Goal: Task Accomplishment & Management: Use online tool/utility

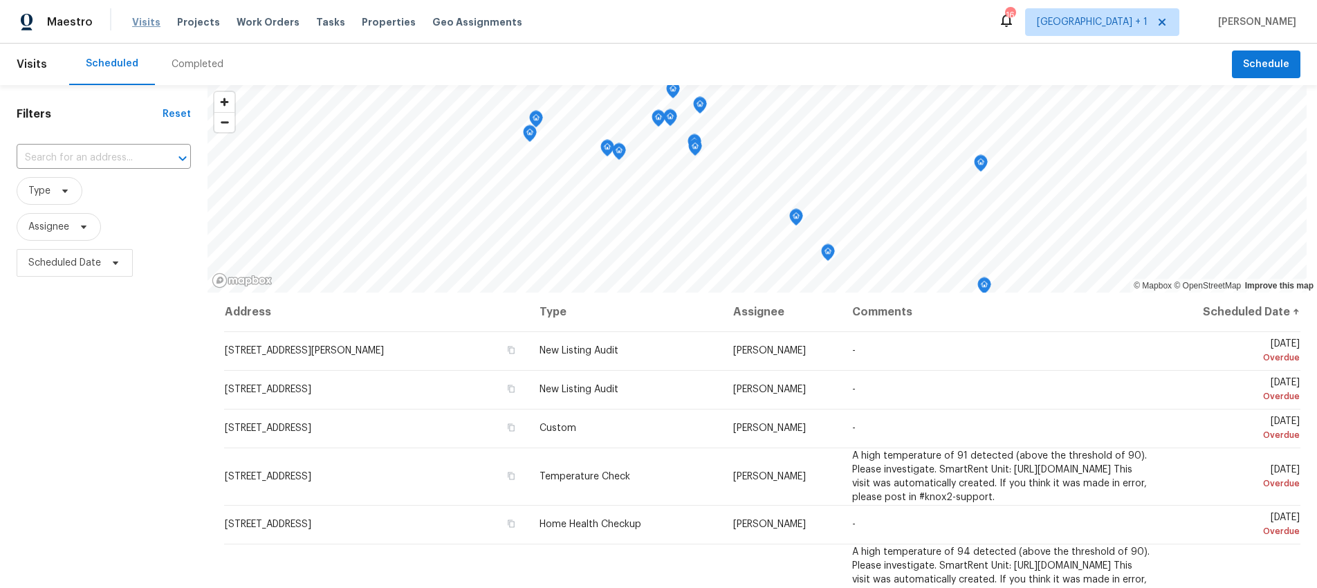
click at [136, 25] on span "Visits" at bounding box center [146, 22] width 28 height 14
click at [77, 270] on span "Scheduled Date" at bounding box center [75, 263] width 116 height 28
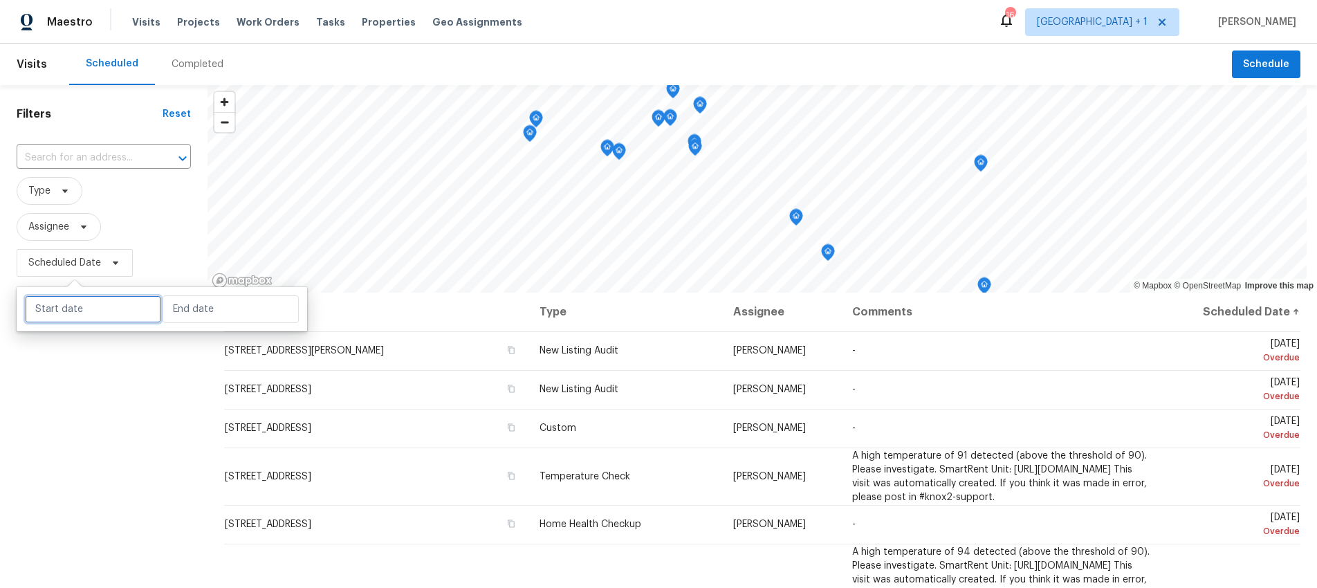
click at [98, 313] on input "text" at bounding box center [93, 309] width 136 height 28
select select "8"
select select "2025"
select select "9"
select select "2025"
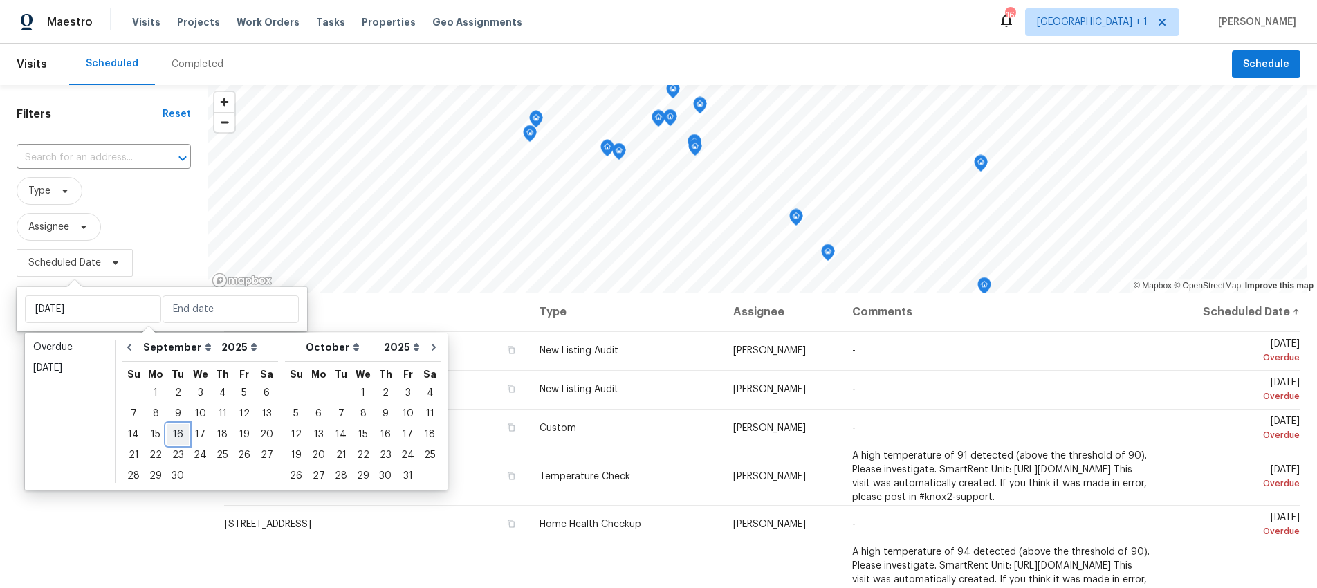
click at [178, 434] on div "16" at bounding box center [178, 434] width 22 height 19
type input "Tue, Sep 16"
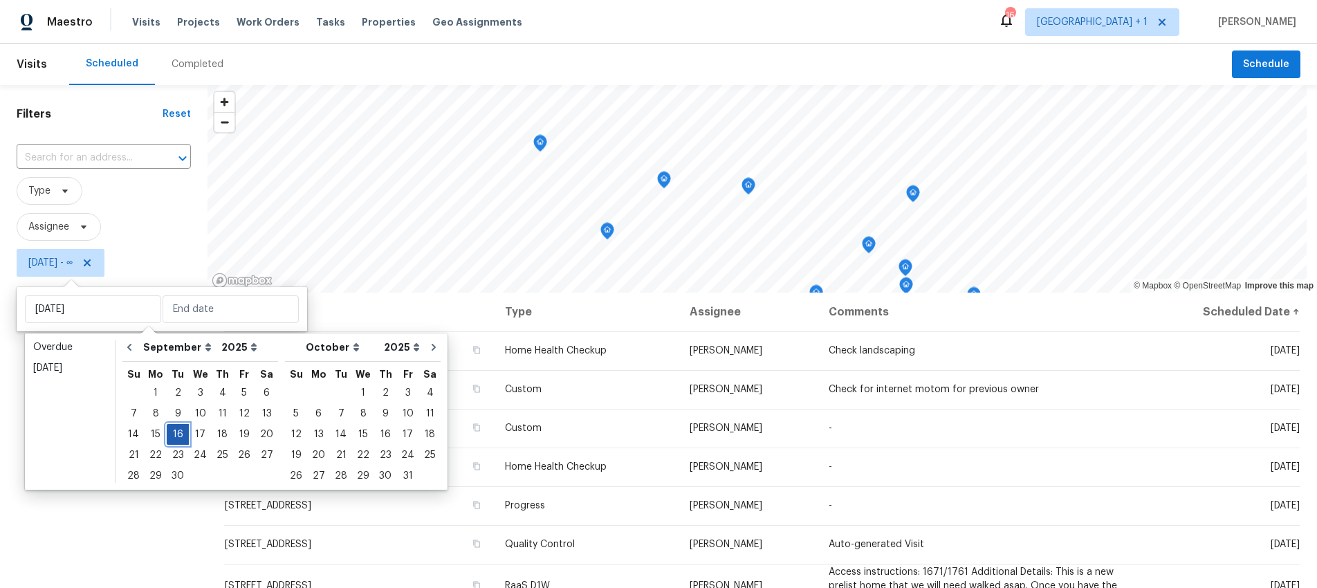
click at [178, 434] on div "16" at bounding box center [178, 434] width 22 height 19
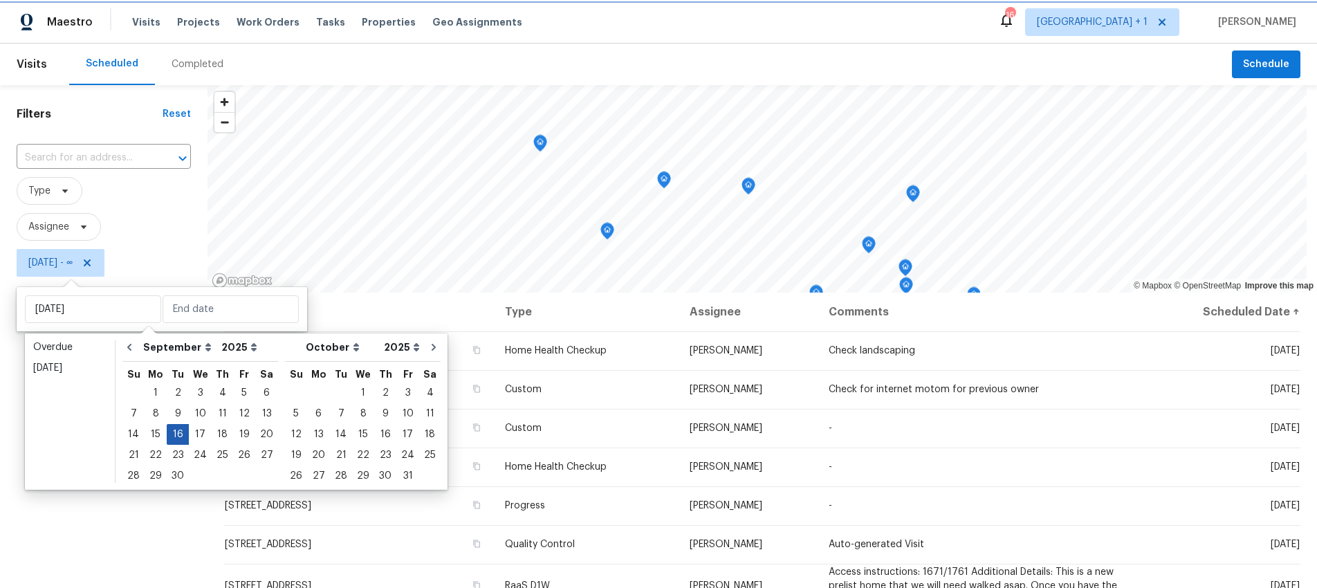
type input "Tue, Sep 16"
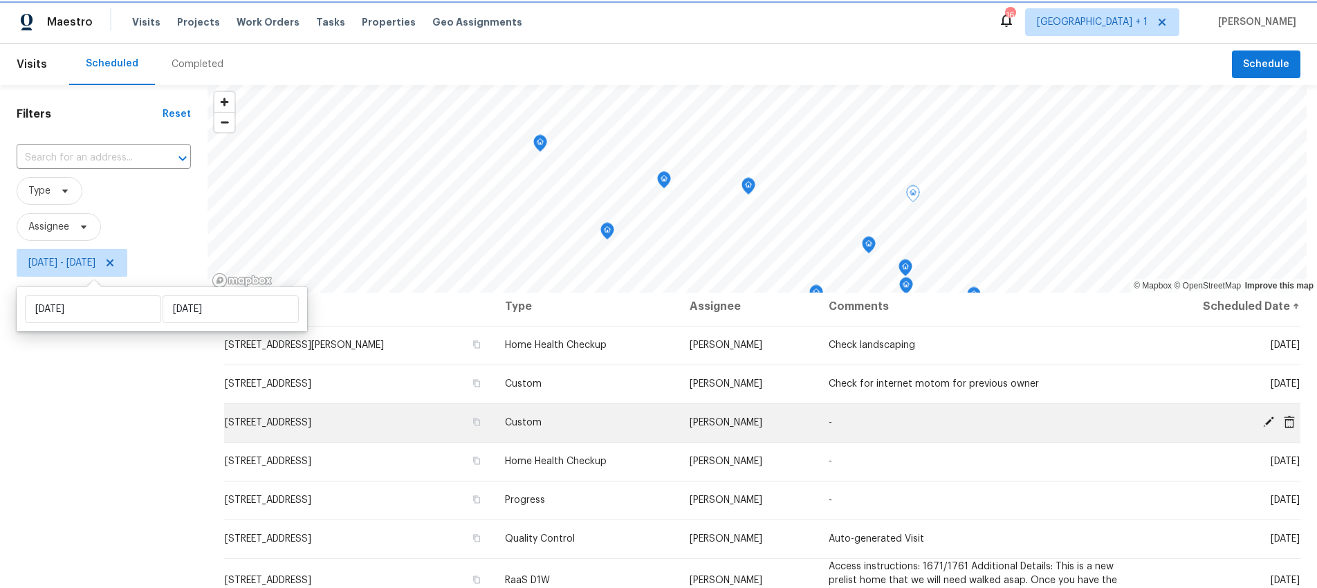
scroll to position [16, 0]
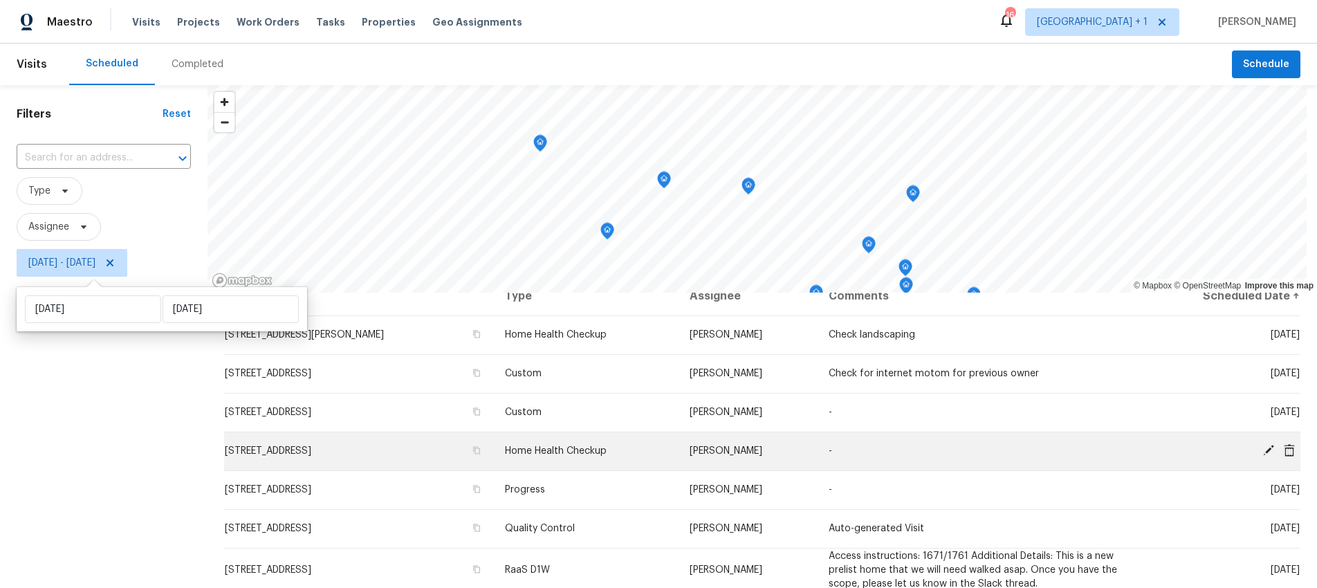
click at [1263, 449] on icon at bounding box center [1269, 450] width 12 height 12
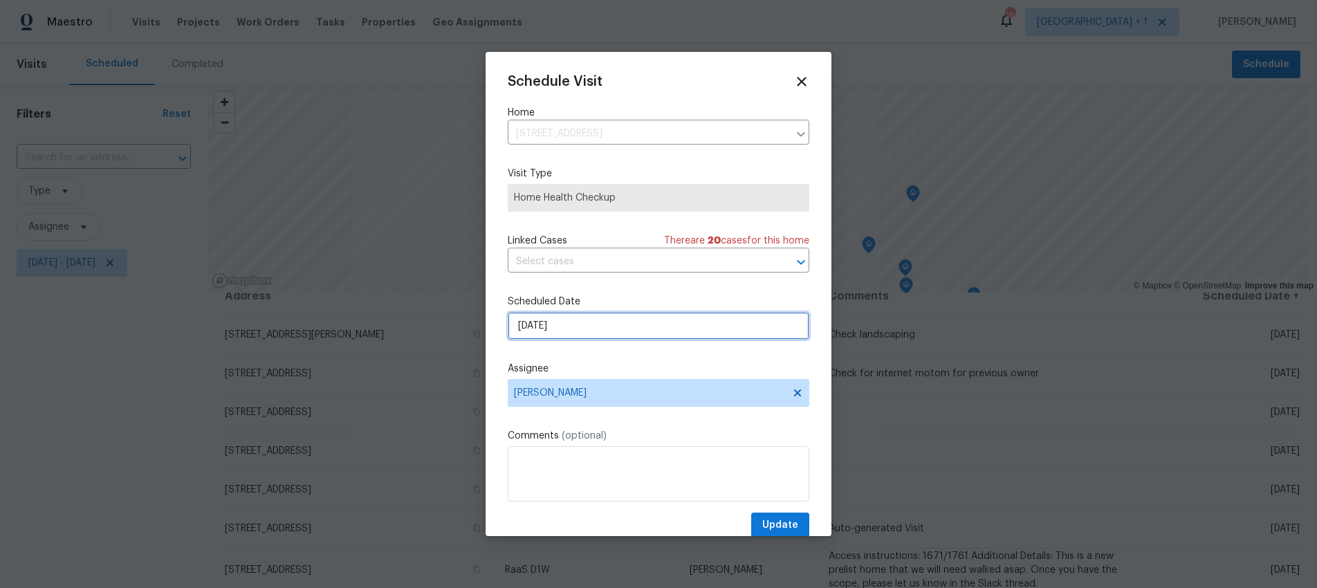
click at [640, 321] on input "9/16/2025" at bounding box center [659, 326] width 302 height 28
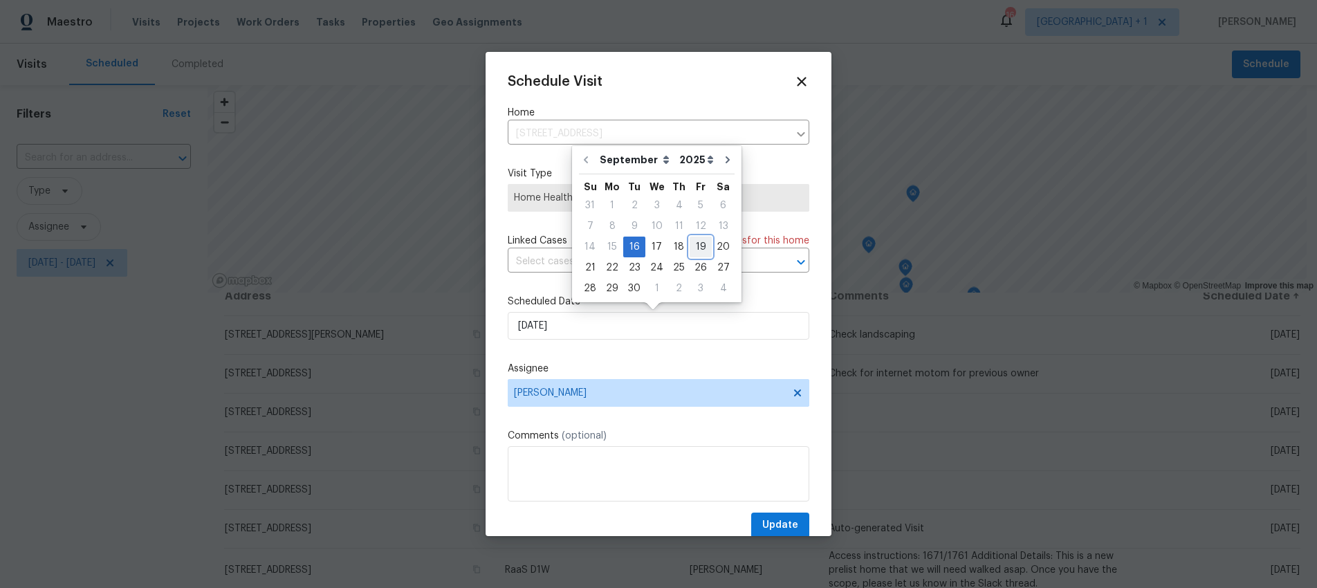
click at [690, 244] on div "19" at bounding box center [701, 246] width 22 height 19
type input "9/19/2025"
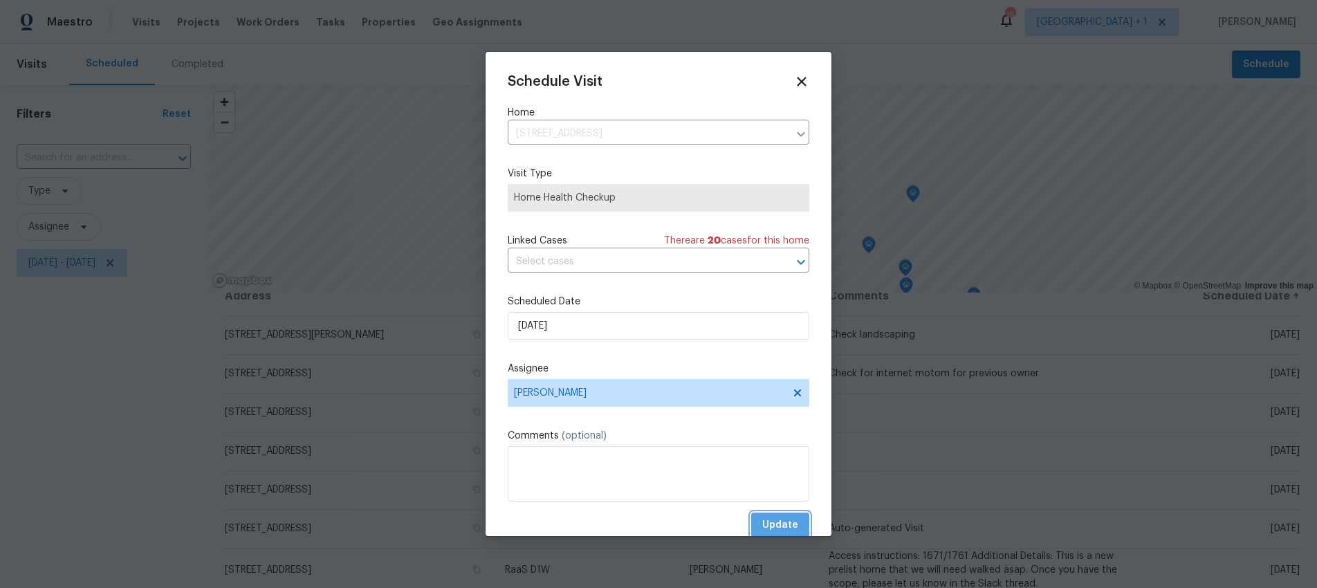
click at [774, 517] on span "Update" at bounding box center [780, 525] width 36 height 17
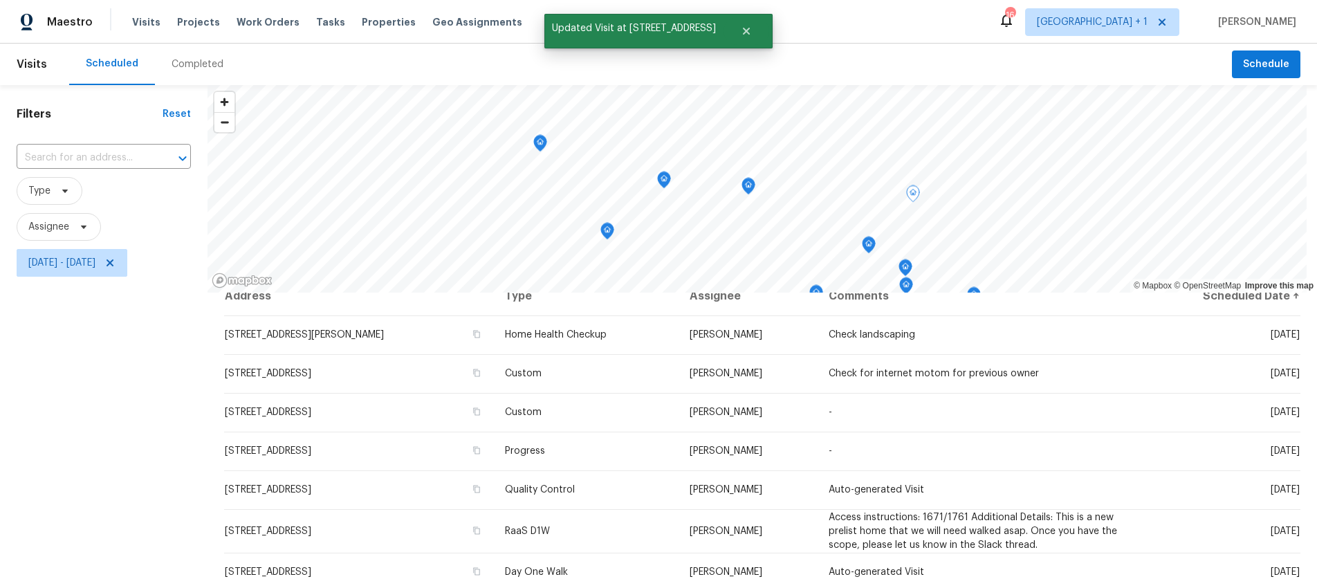
click at [149, 405] on div "Filters Reset ​ Type Assignee Tue, Sep 16 - Tue, Sep 16" at bounding box center [104, 424] width 208 height 678
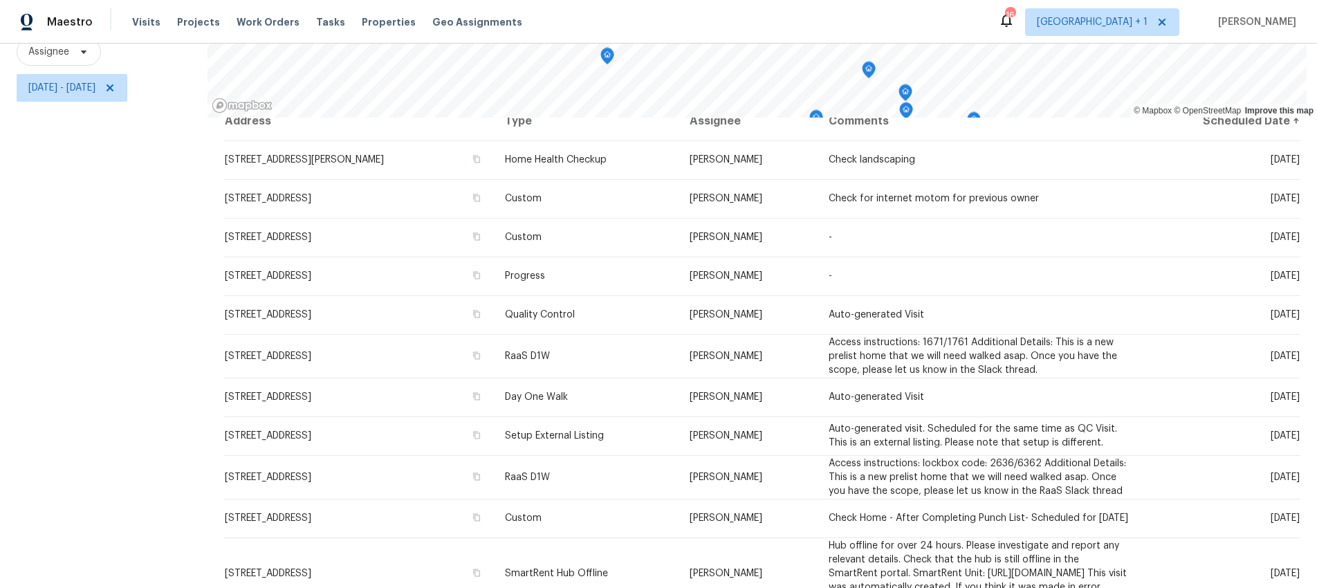
scroll to position [0, 0]
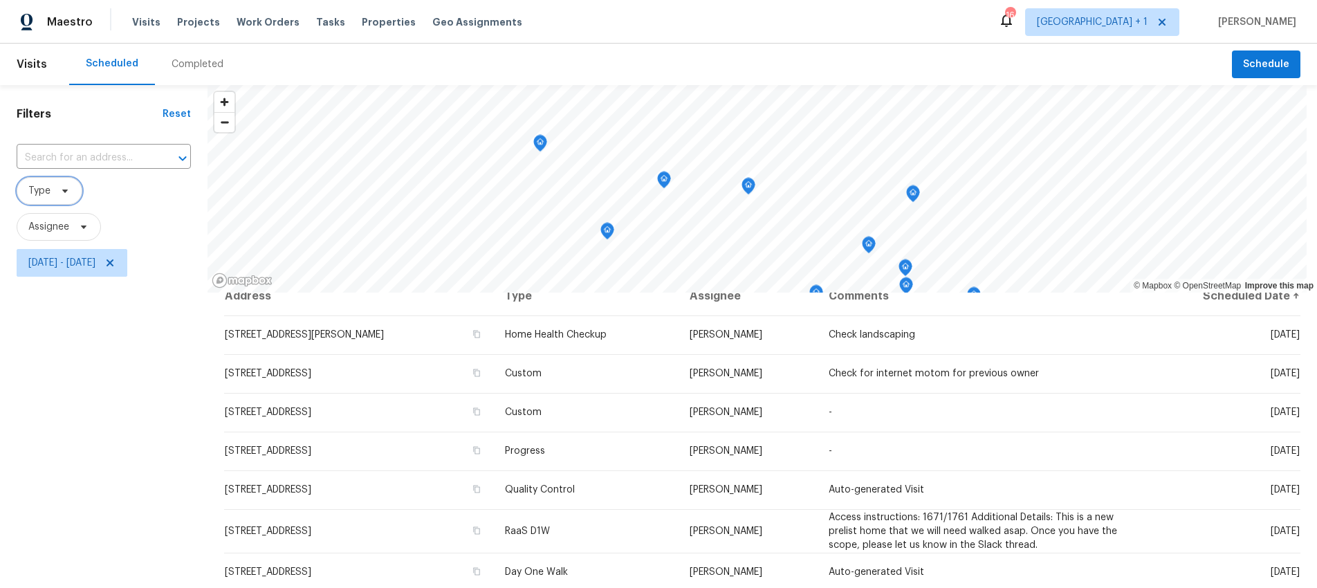
click at [51, 192] on span "Type" at bounding box center [50, 191] width 66 height 28
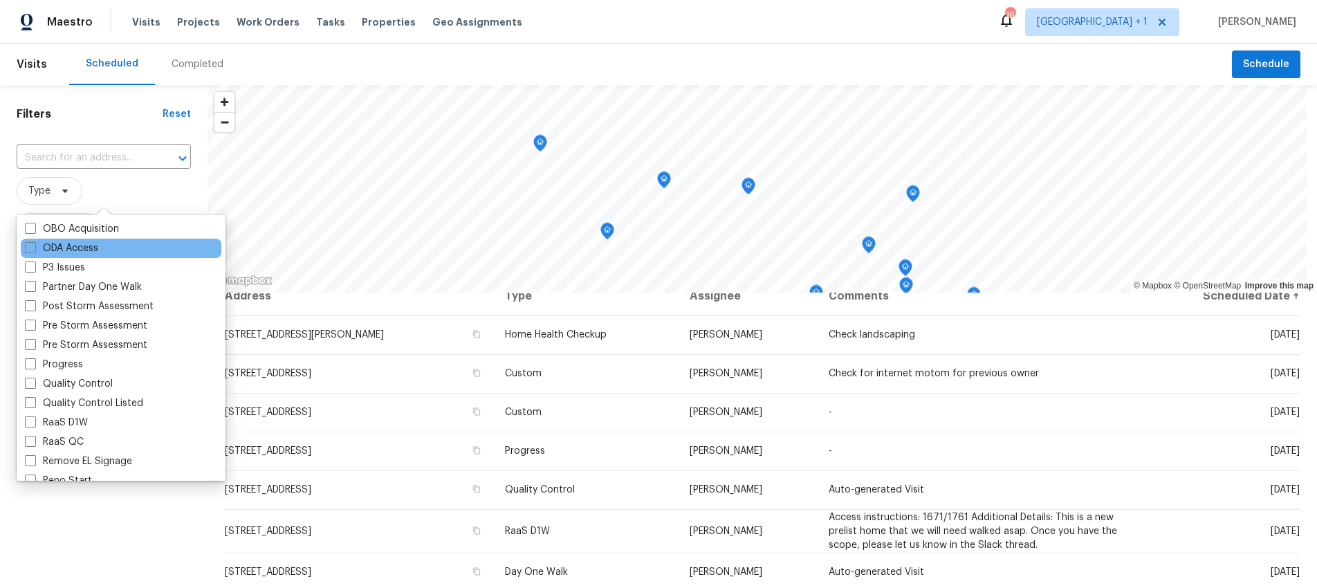
scroll to position [816, 0]
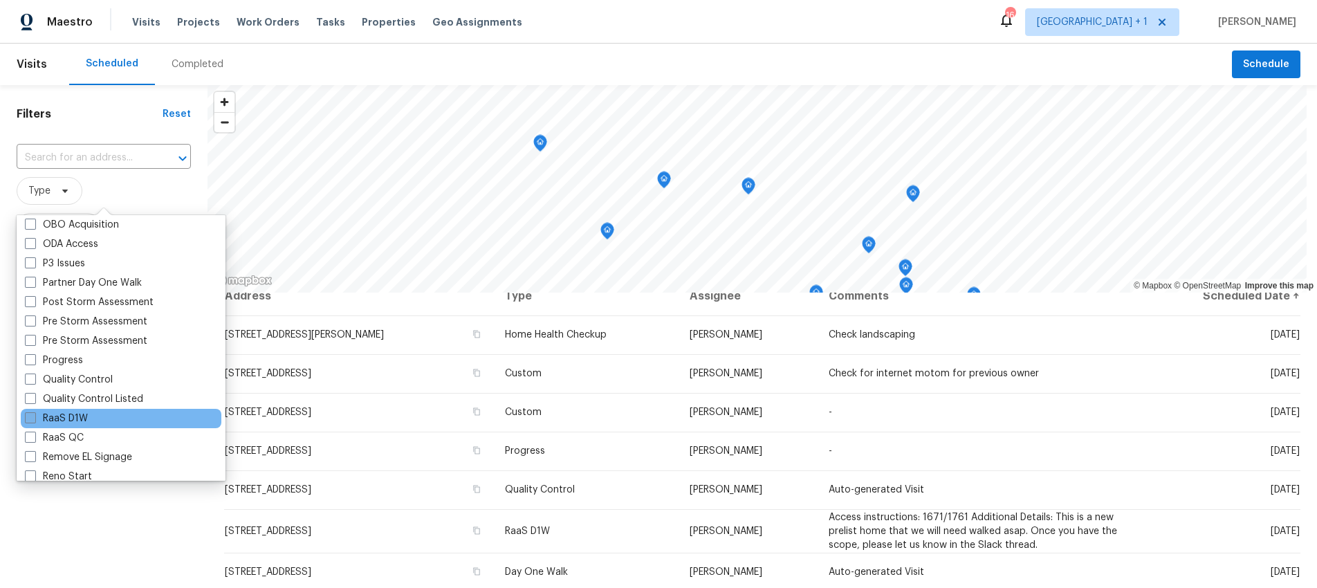
click at [30, 414] on span at bounding box center [30, 417] width 11 height 11
click at [30, 414] on input "RaaS D1W" at bounding box center [29, 416] width 9 height 9
checkbox input "true"
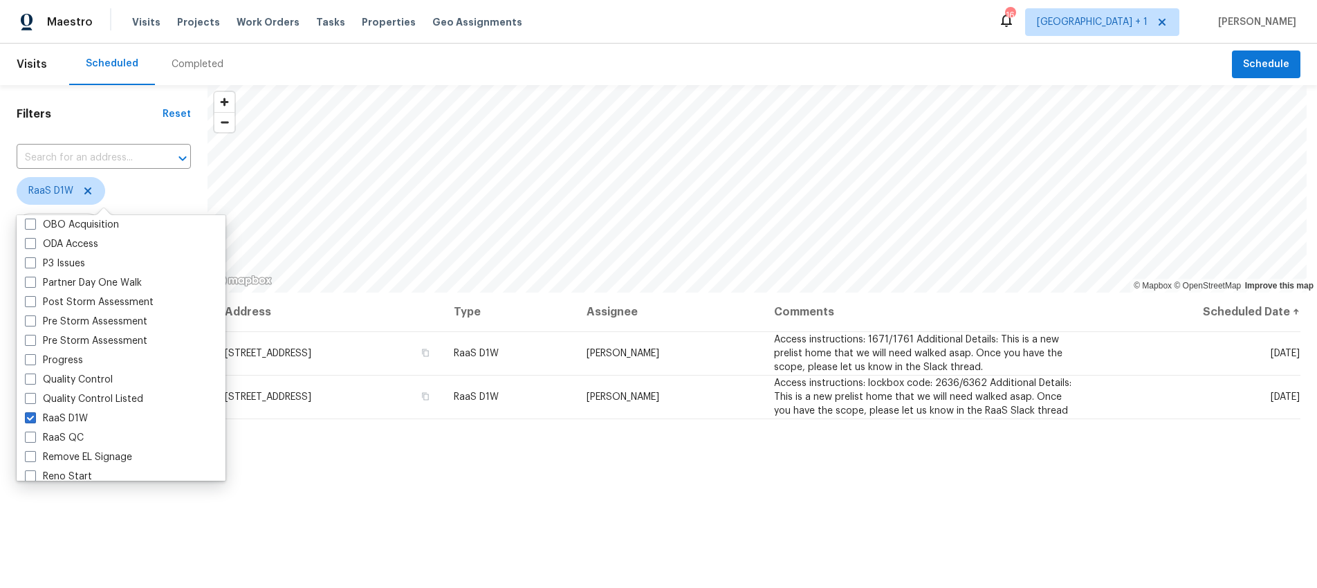
click at [386, 533] on div "Address Type Assignee Comments Scheduled Date ↑ 44057 7th St E, Lancaster, CA 9…" at bounding box center [763, 528] width 1110 height 470
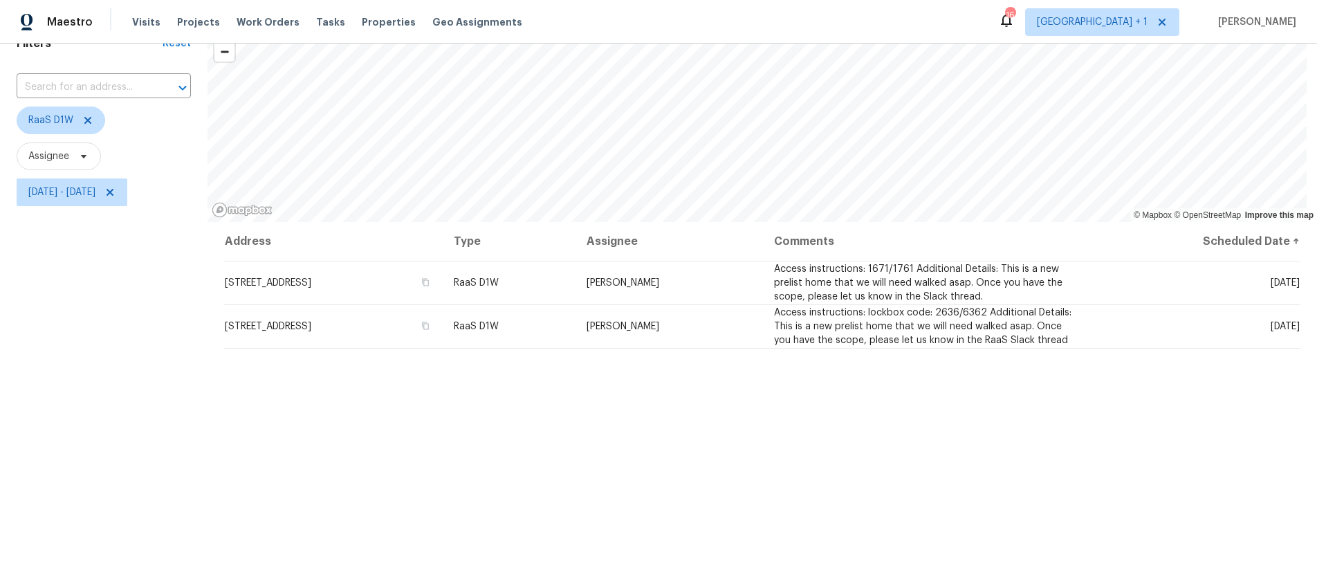
scroll to position [68, 0]
click at [95, 194] on span "Tue, Sep 16 - Tue, Sep 16" at bounding box center [61, 194] width 67 height 14
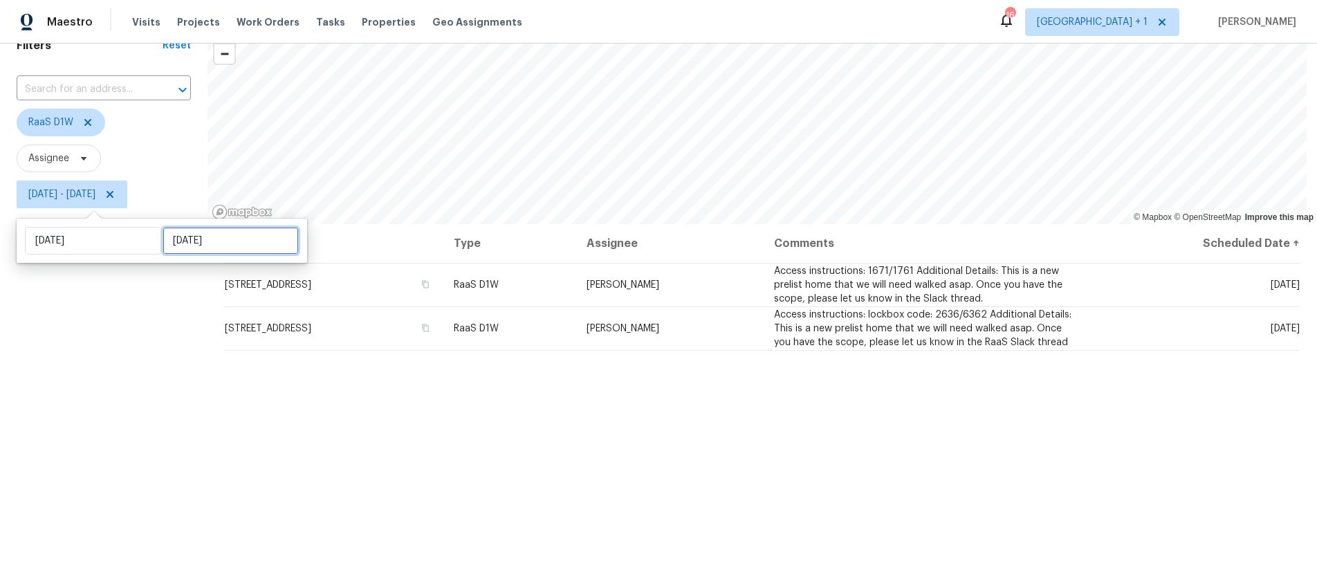
select select "8"
select select "2025"
select select "9"
select select "2025"
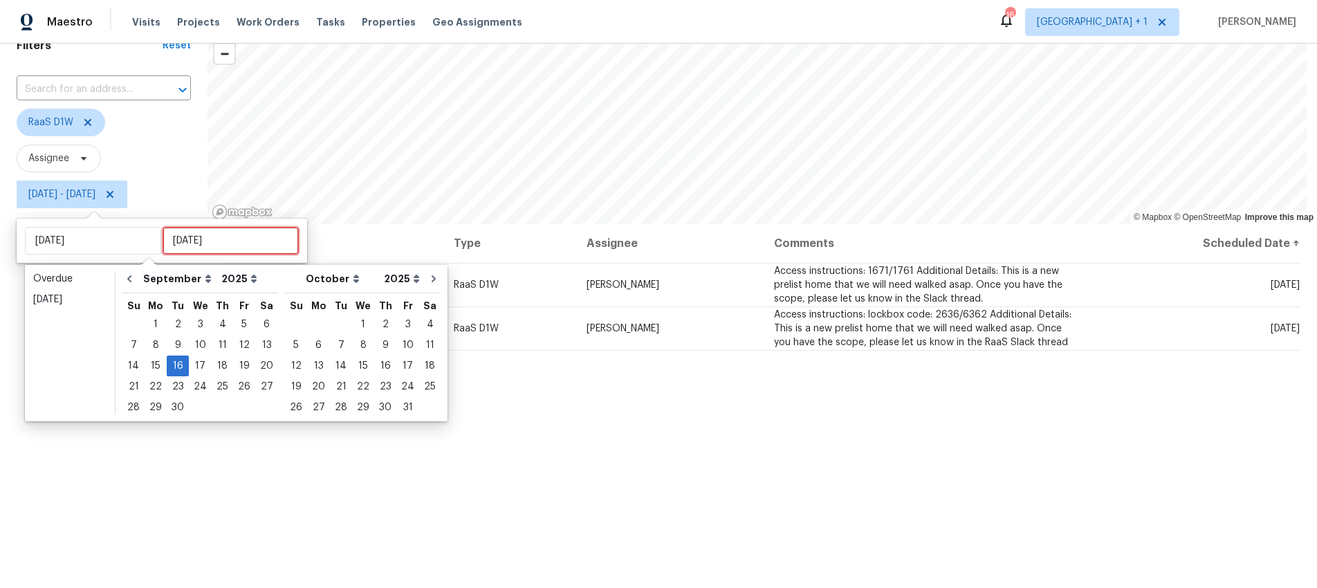
click at [237, 245] on input "Tue, Sep 16" at bounding box center [231, 241] width 136 height 28
type input "Sat, Sep 13"
type input "Tue, Sep 16"
click at [238, 360] on div "19" at bounding box center [244, 365] width 22 height 19
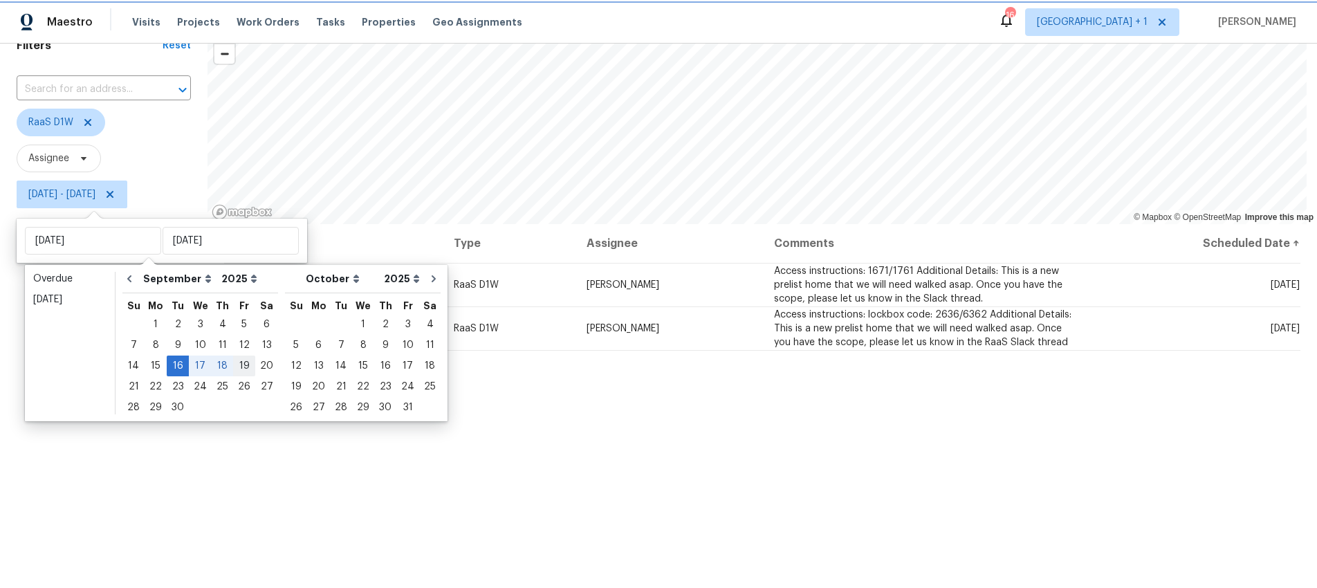
type input "Fri, Sep 19"
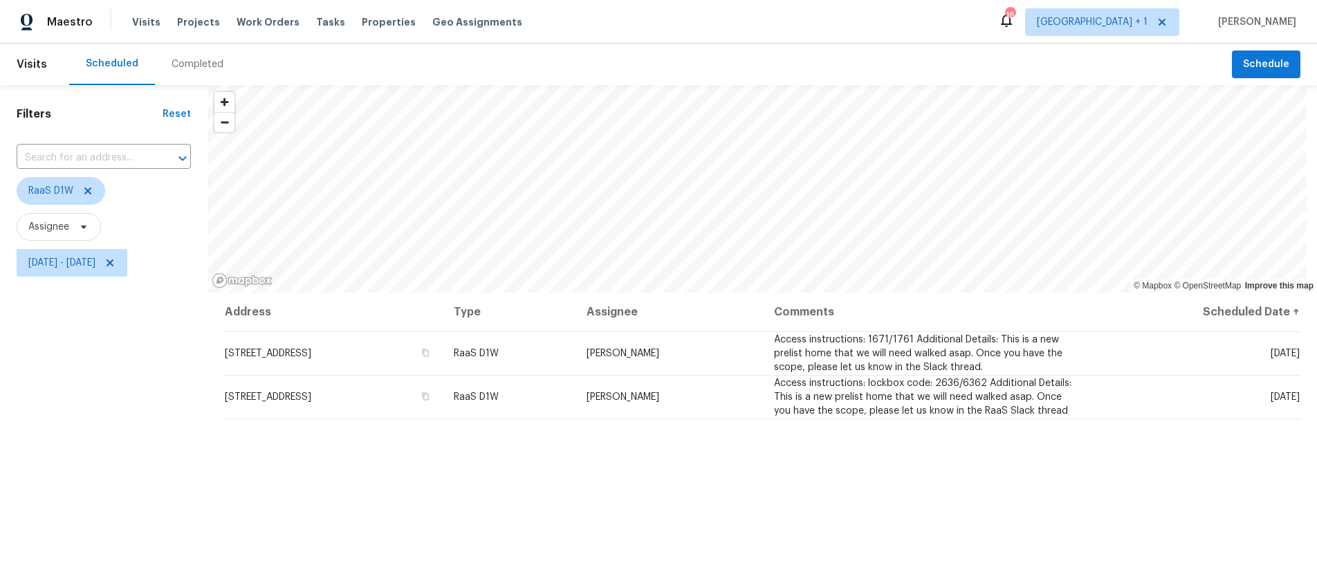
click at [129, 387] on div "Filters Reset ​ RaaS D1W Assignee Tue, Sep 16 - Fri, Sep 19" at bounding box center [104, 424] width 208 height 678
click at [86, 190] on icon at bounding box center [87, 190] width 11 height 11
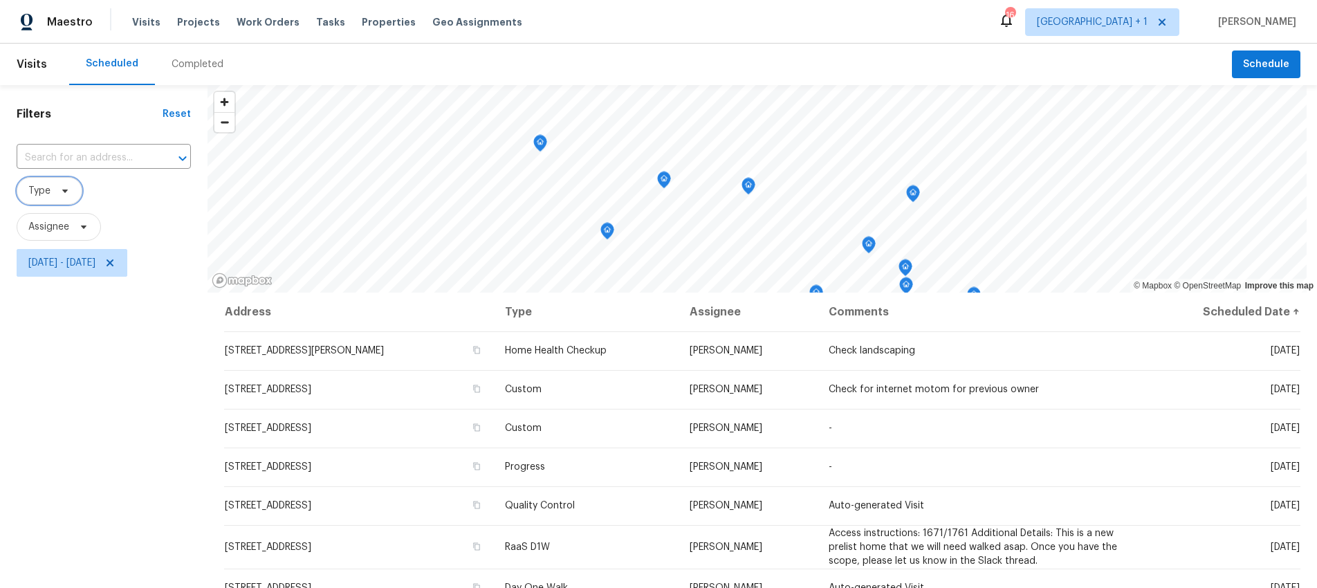
click at [61, 191] on icon at bounding box center [64, 190] width 11 height 11
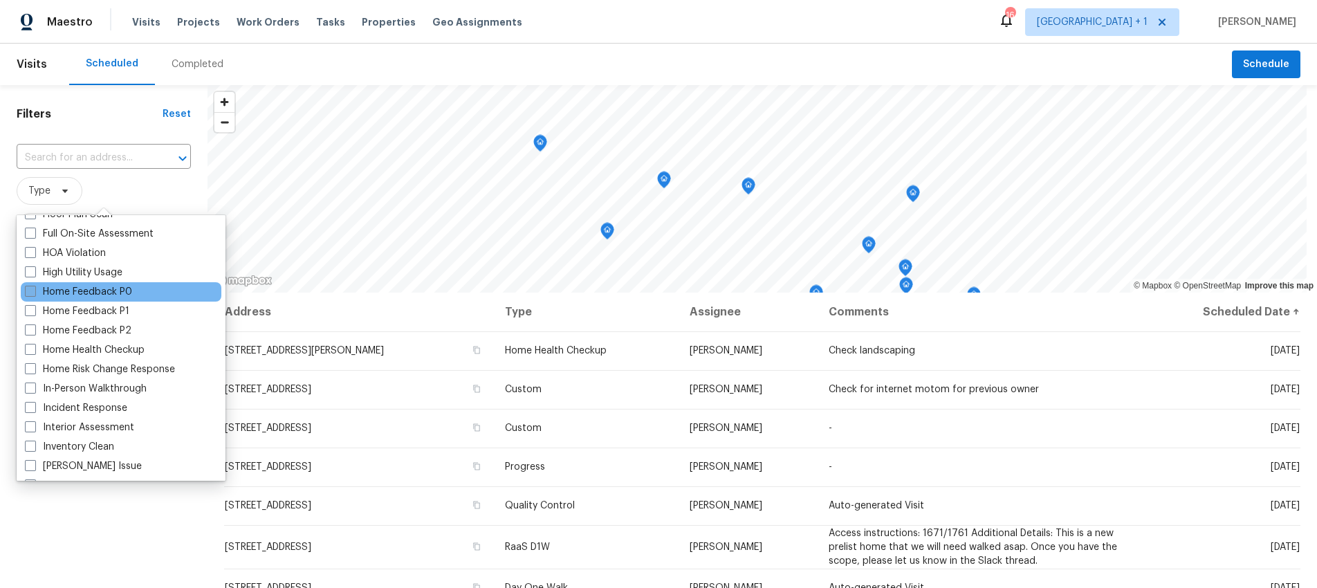
scroll to position [460, 0]
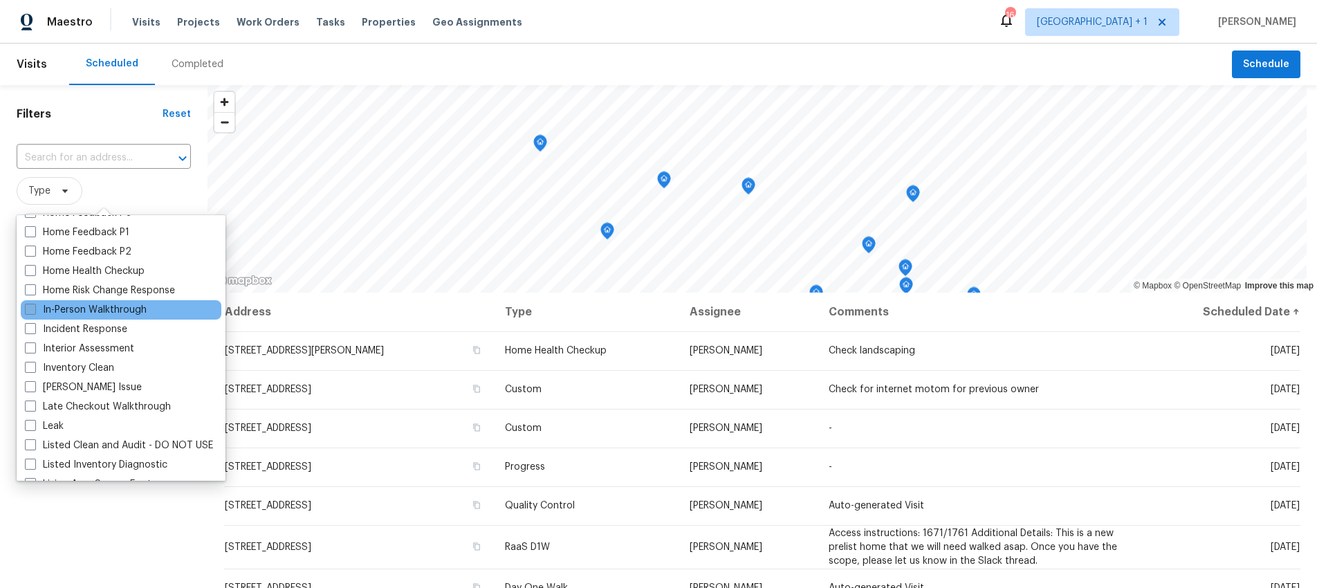
click at [31, 313] on span at bounding box center [30, 309] width 11 height 11
click at [31, 312] on input "In-Person Walkthrough" at bounding box center [29, 307] width 9 height 9
checkbox input "true"
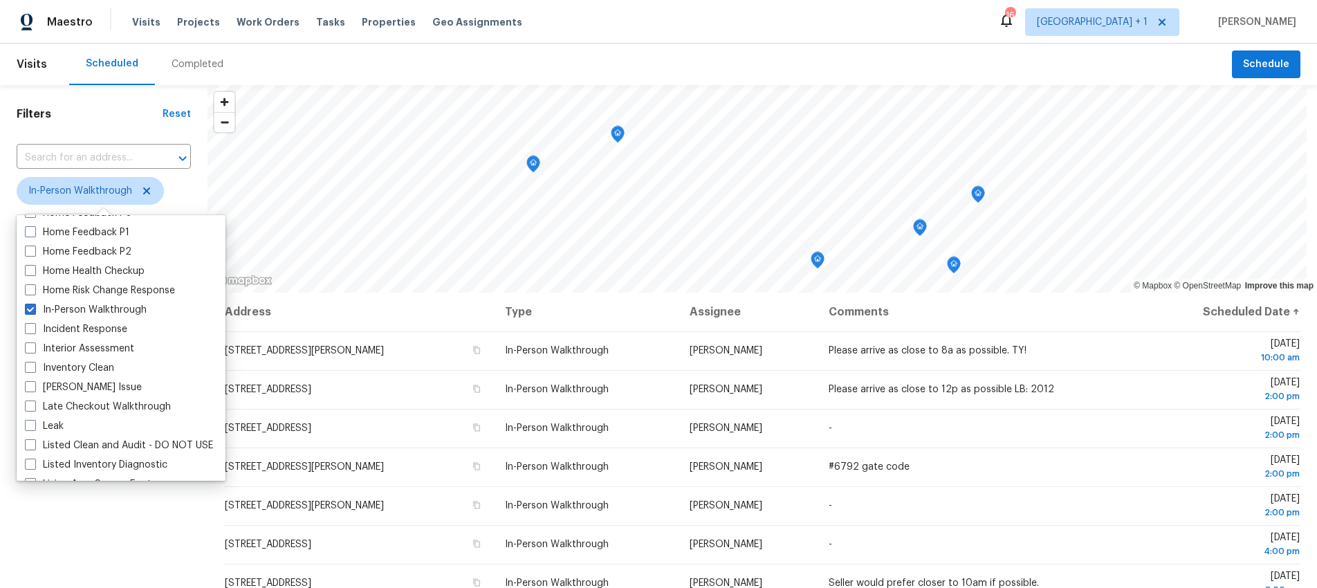
click at [101, 536] on div "Filters Reset ​ In-Person Walkthrough Assignee Tue, Sep 16 - Fri, Sep 19" at bounding box center [104, 424] width 208 height 678
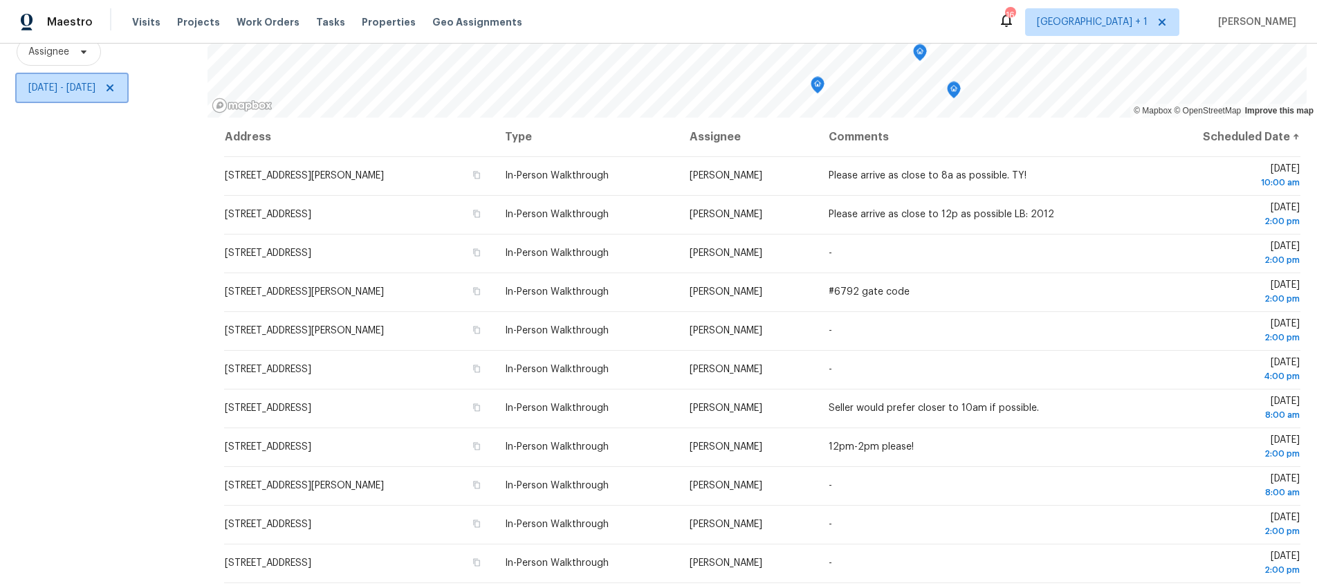
click at [95, 81] on span "Tue, Sep 16 - Fri, Sep 19" at bounding box center [61, 88] width 67 height 14
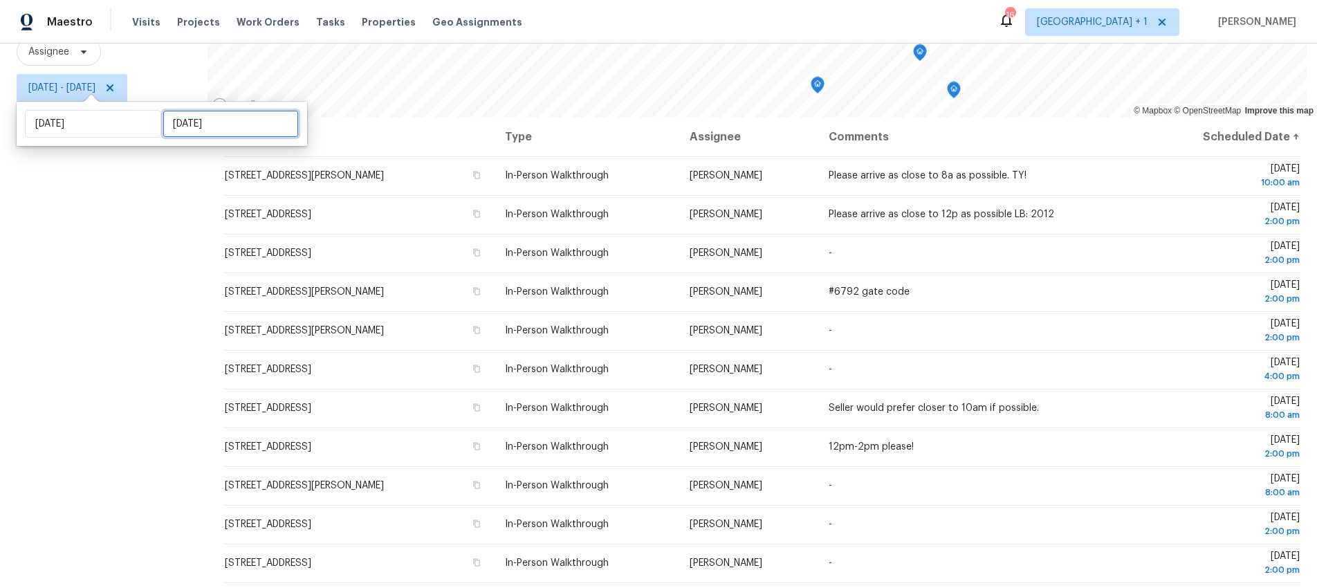
click at [218, 125] on input "Fri, Sep 19" at bounding box center [231, 124] width 136 height 28
select select "8"
select select "2025"
select select "9"
select select "2025"
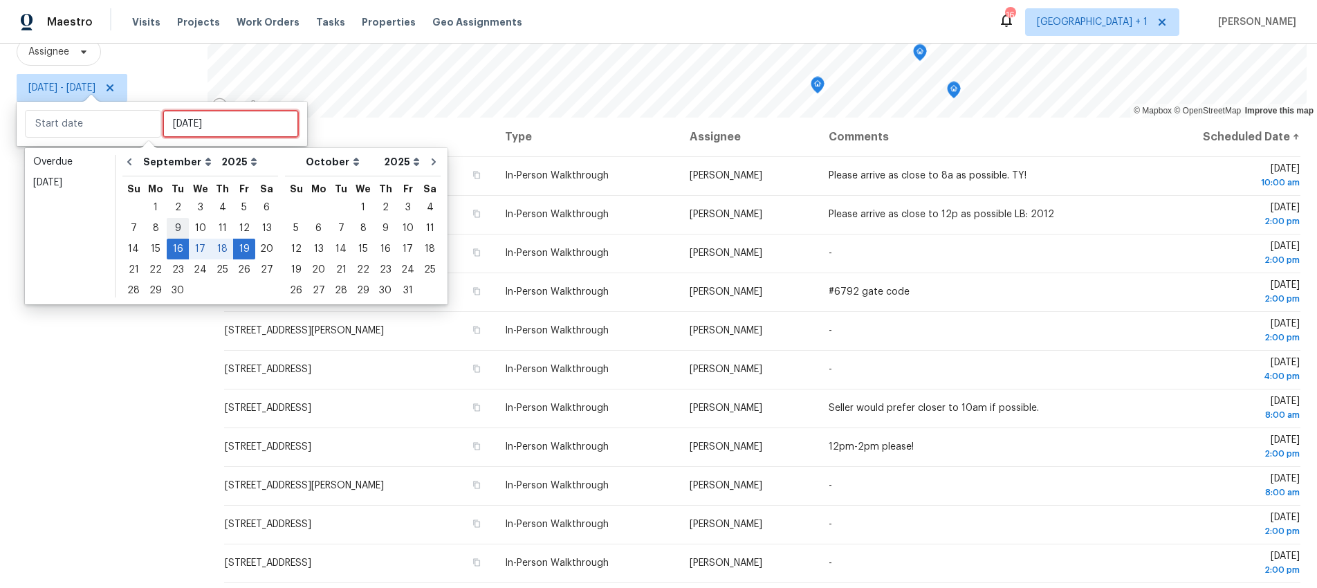
type input "Tue, Sep 09"
type input "Tue, Sep 16"
click at [177, 244] on div "16" at bounding box center [178, 248] width 22 height 19
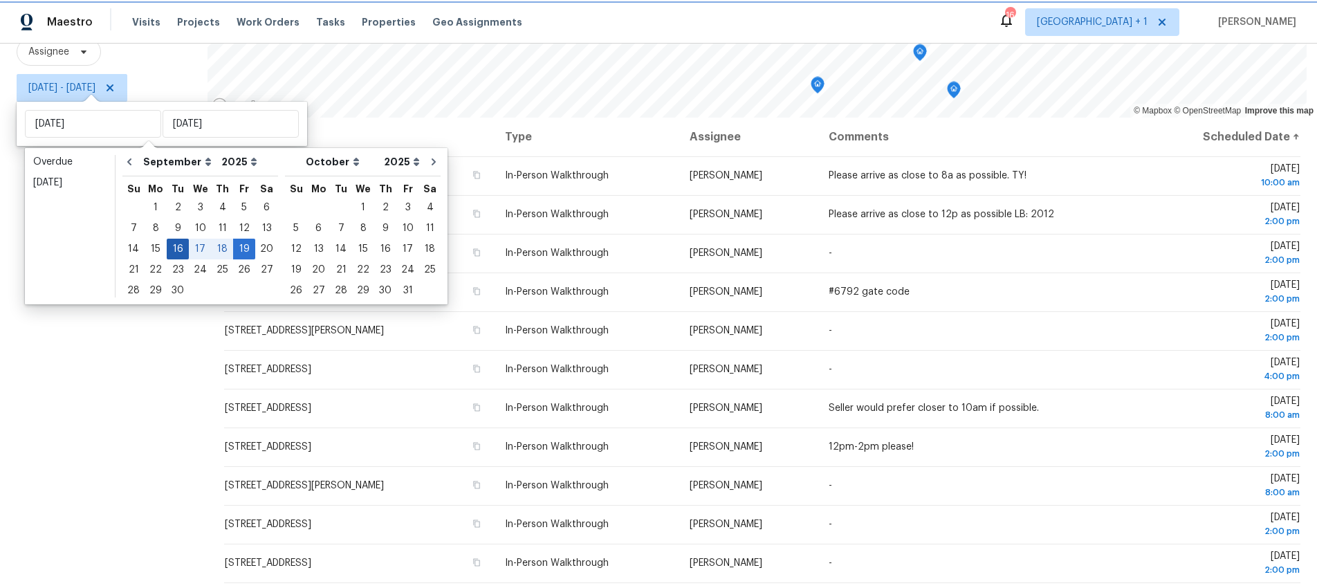
type input "Tue, Sep 16"
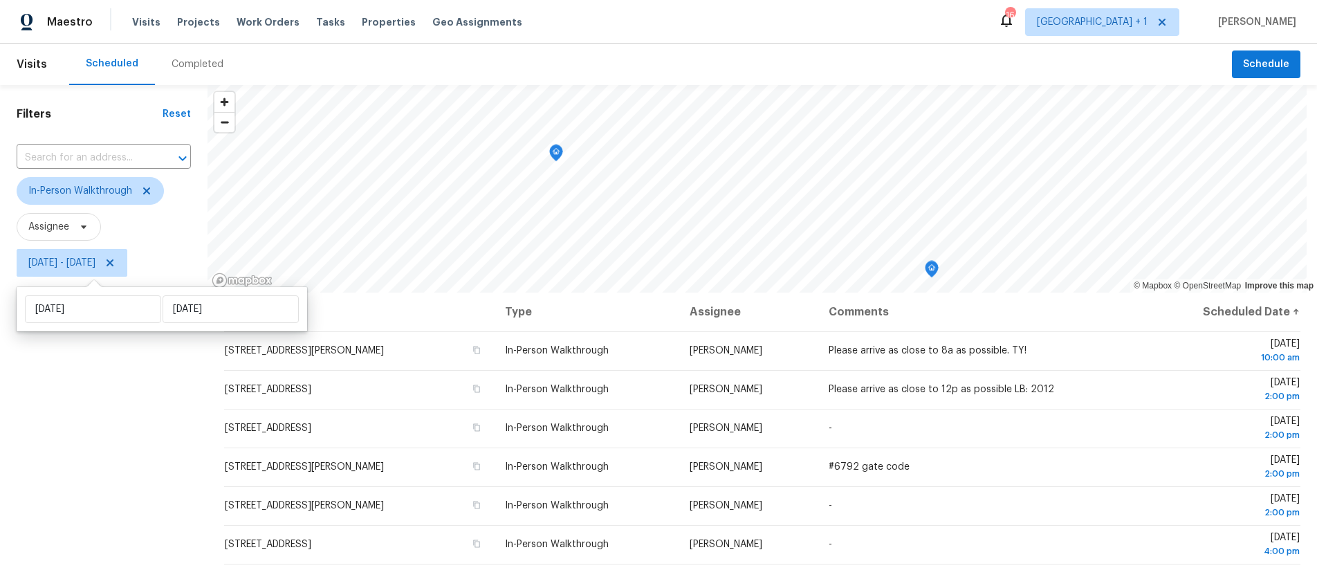
click at [81, 416] on div "Filters Reset ​ In-Person Walkthrough Assignee Tue, Sep 16 - Tue, Sep 16" at bounding box center [104, 424] width 208 height 678
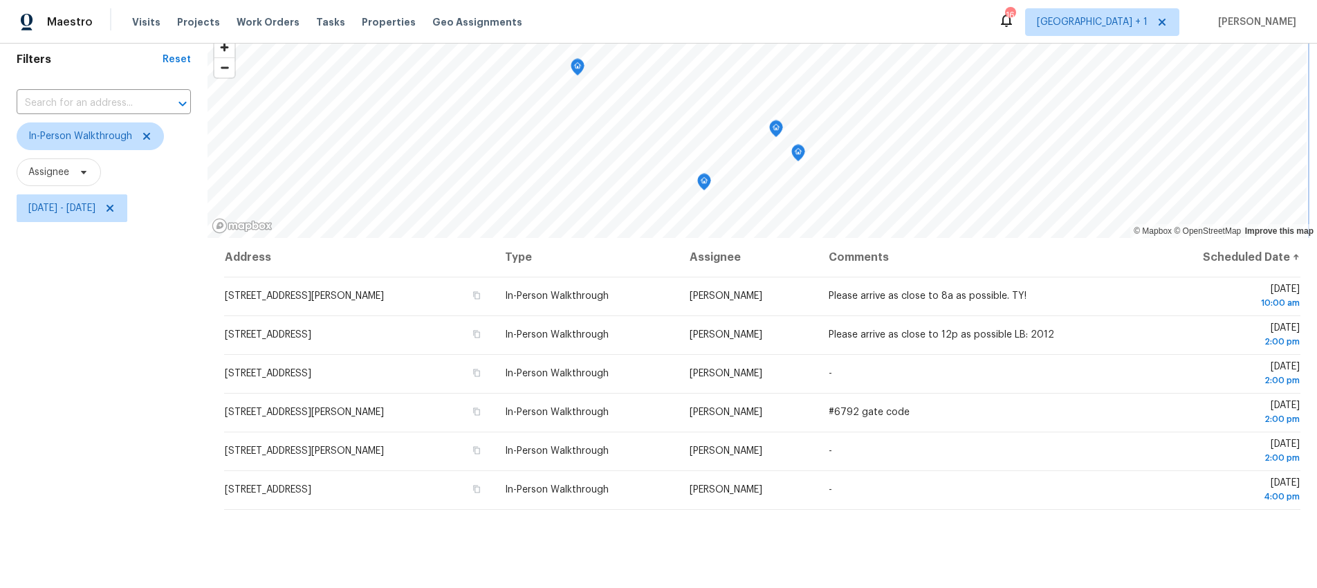
scroll to position [39, 0]
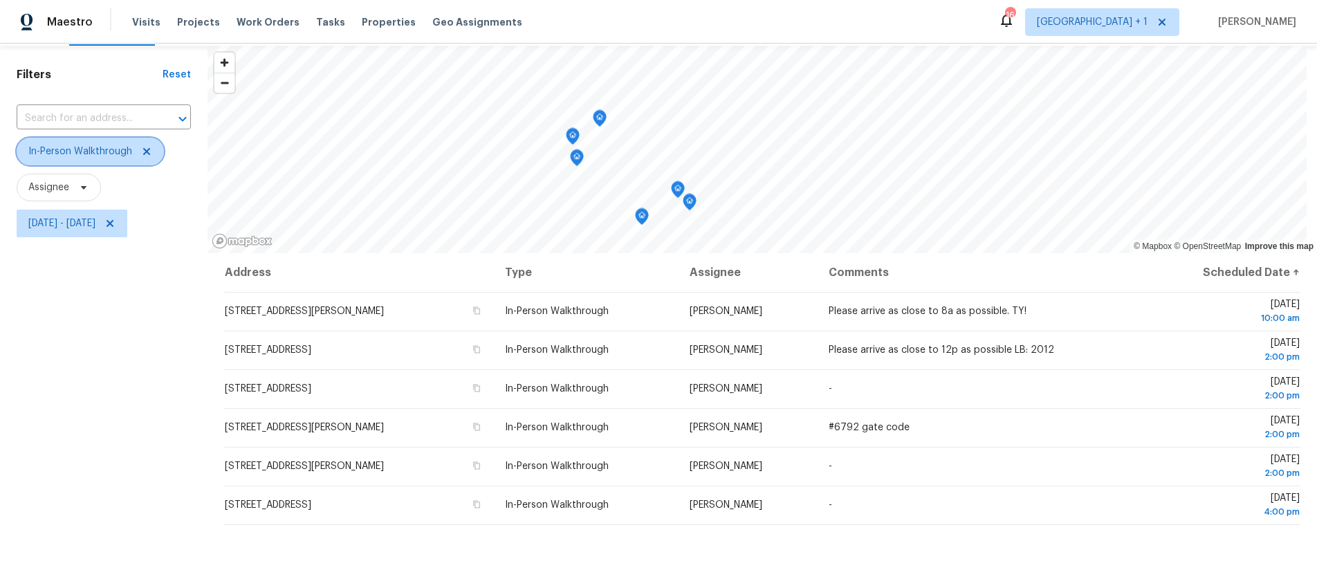
click at [147, 150] on icon at bounding box center [146, 151] width 11 height 11
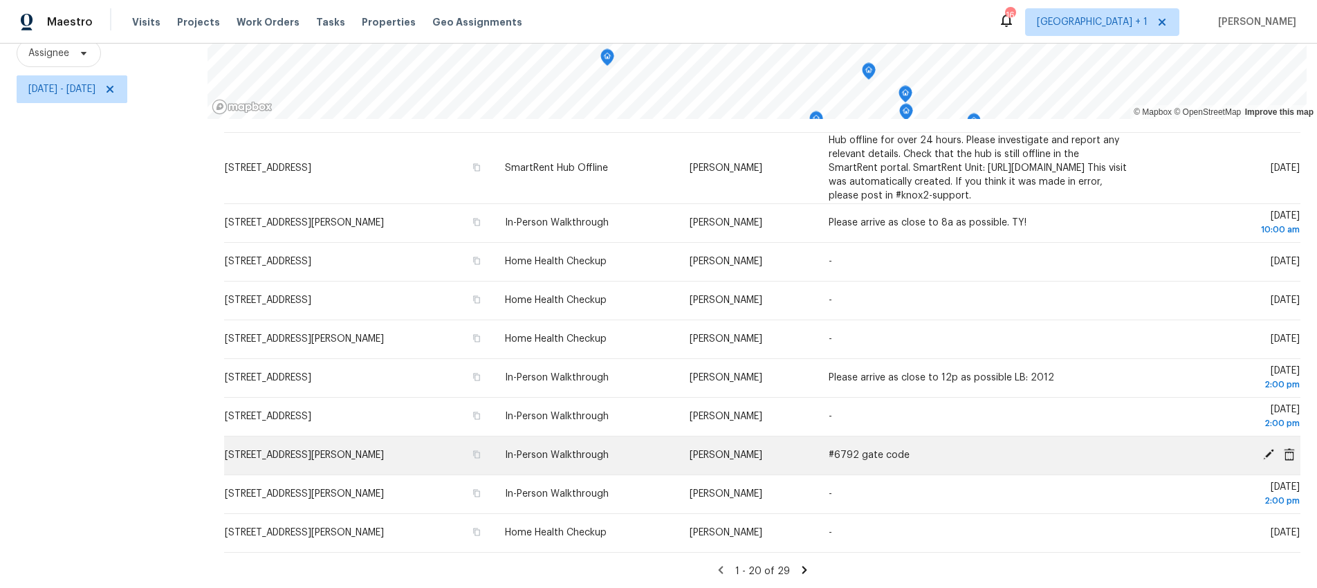
scroll to position [185, 0]
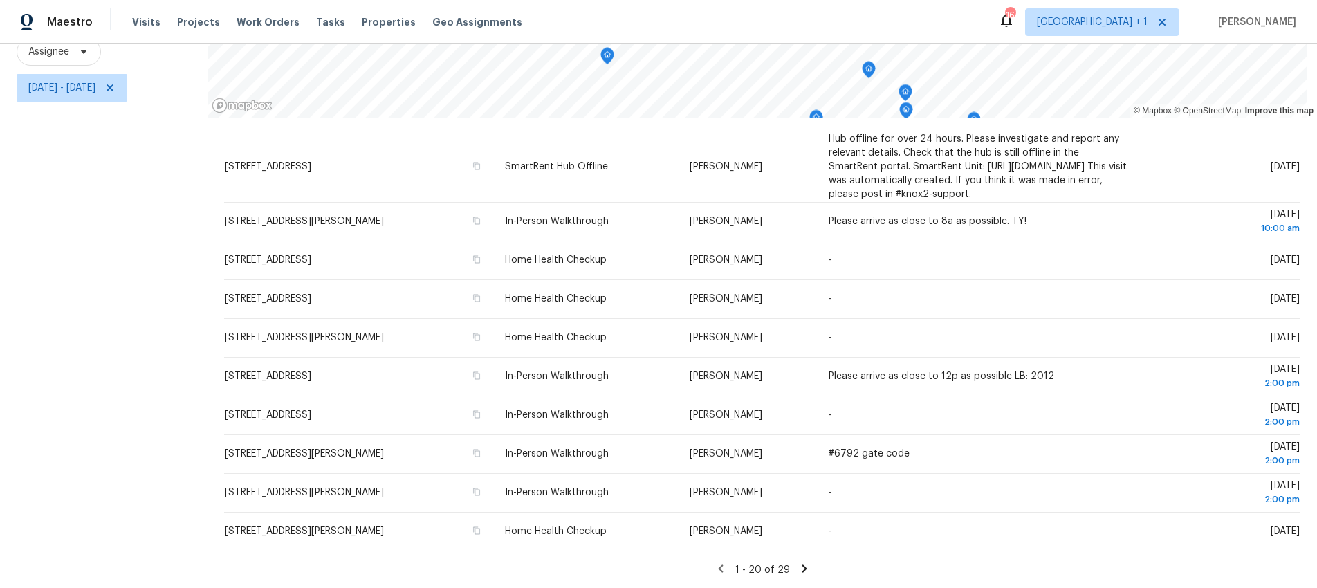
click at [798, 562] on icon at bounding box center [804, 568] width 12 height 12
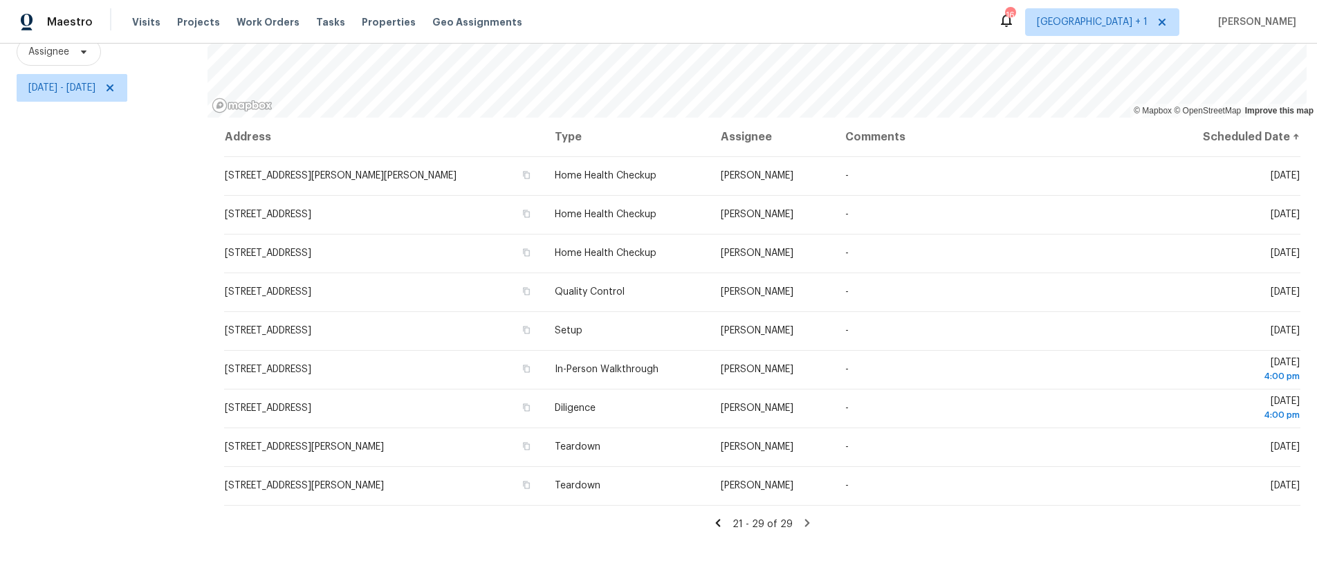
click at [805, 519] on icon at bounding box center [807, 523] width 5 height 8
click at [801, 517] on icon at bounding box center [807, 523] width 12 height 12
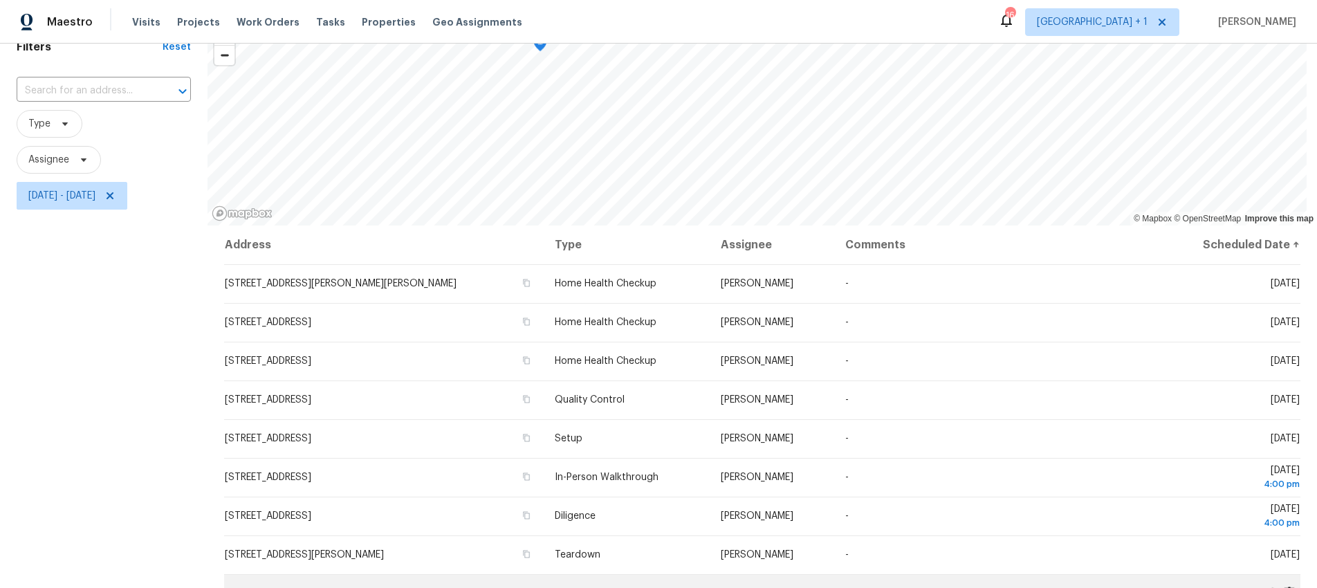
scroll to position [0, 0]
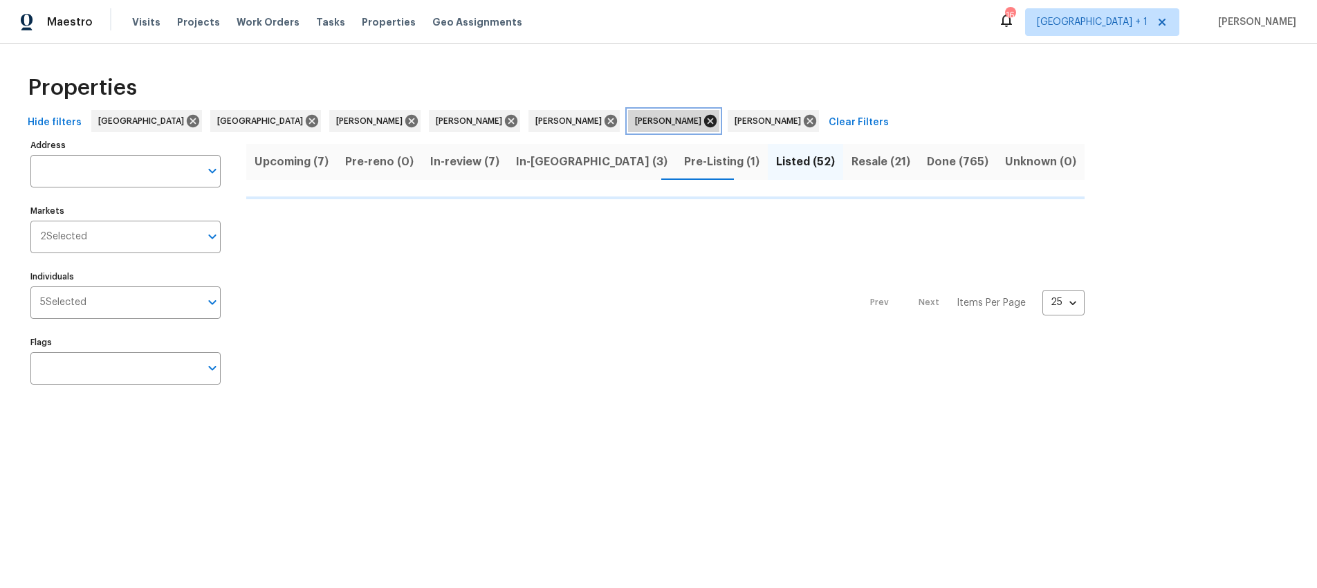
click at [704, 120] on icon at bounding box center [710, 121] width 12 height 12
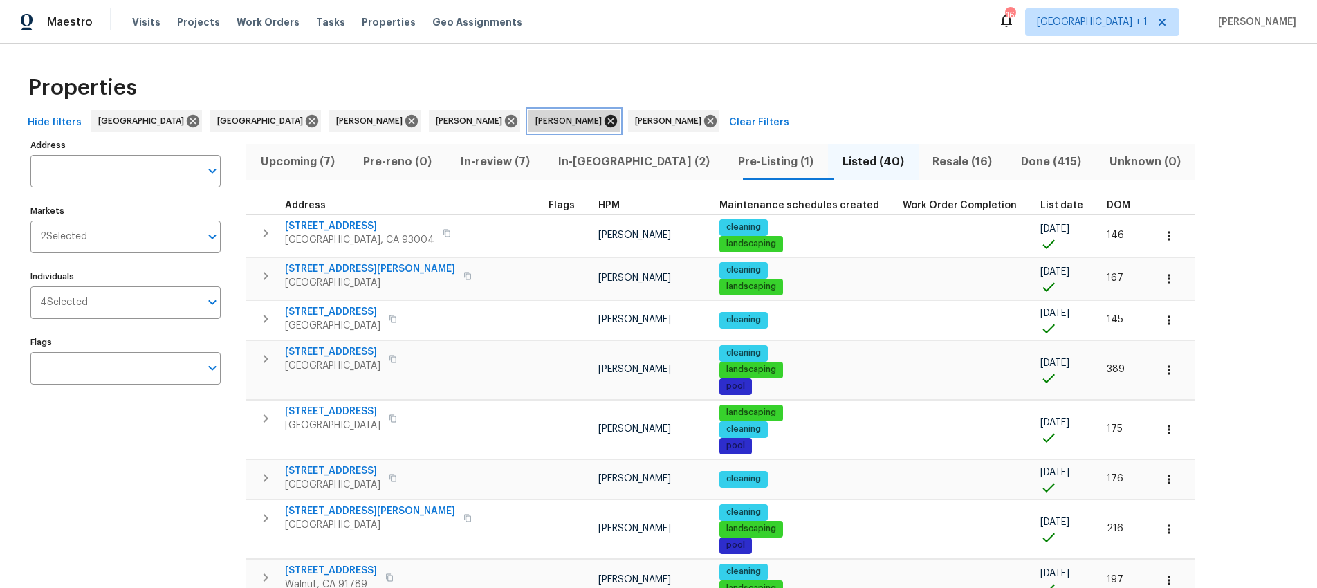
click at [605, 124] on icon at bounding box center [611, 121] width 12 height 12
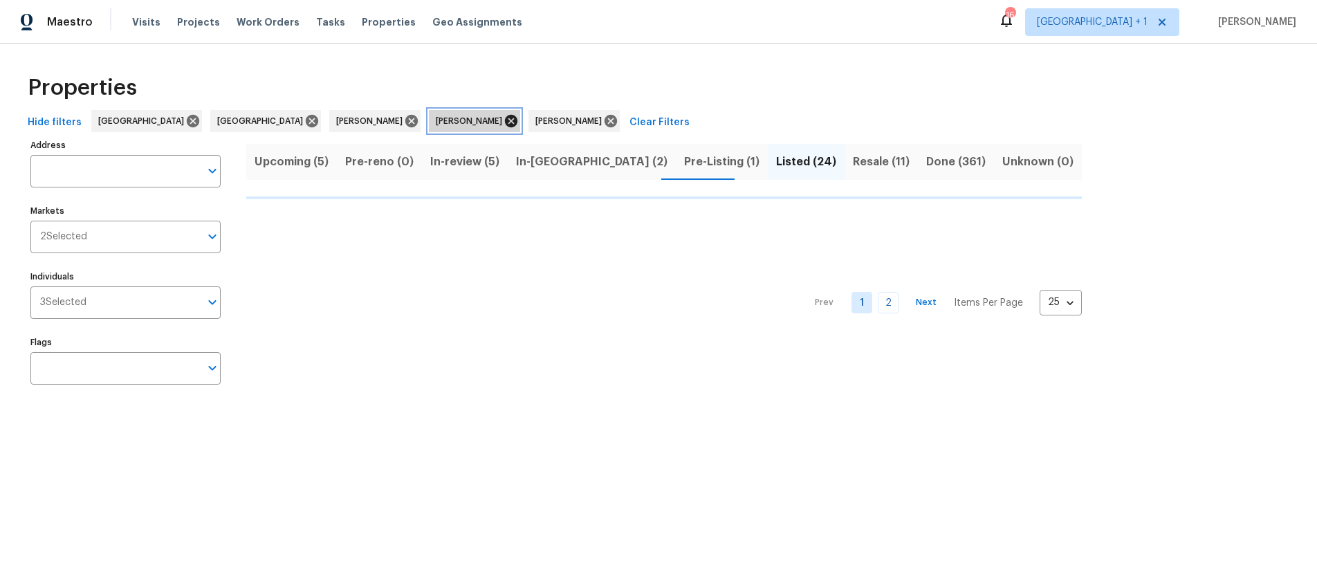
click at [504, 123] on icon at bounding box center [511, 120] width 15 height 15
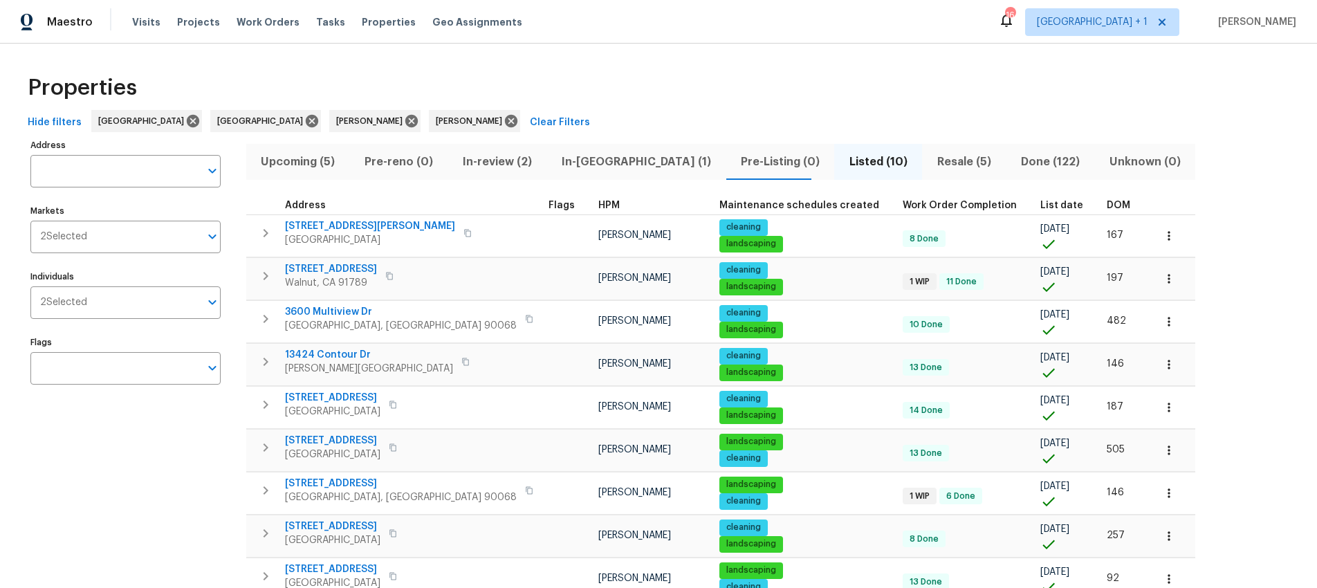
click at [931, 163] on span "Resale (5)" at bounding box center [964, 161] width 67 height 19
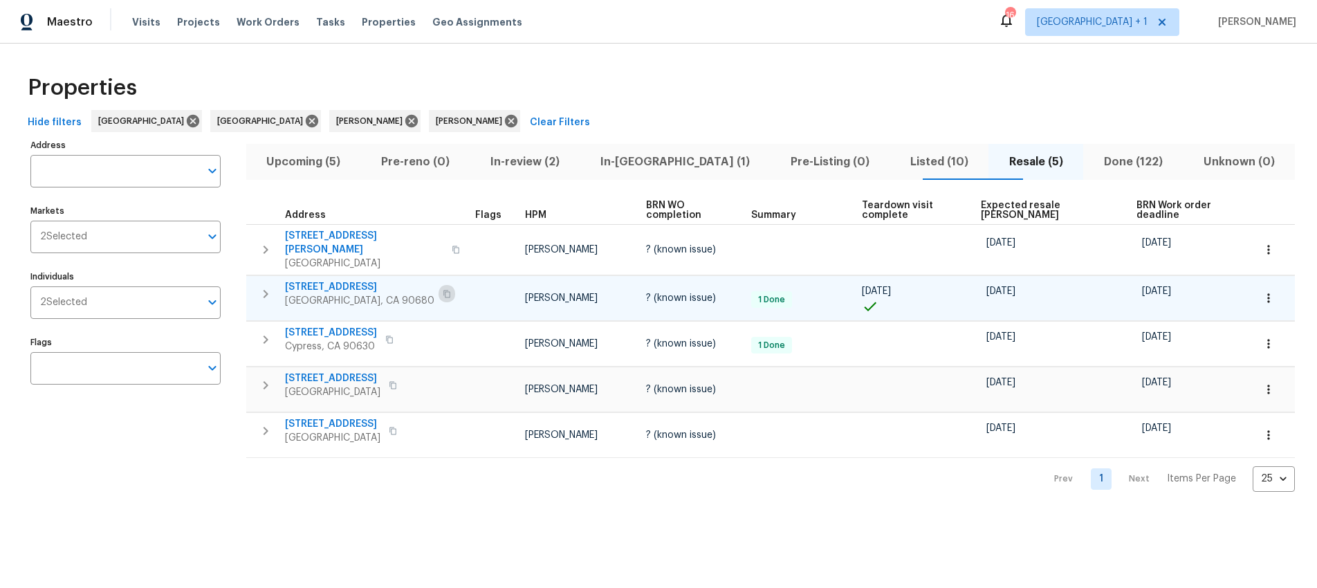
click at [443, 290] on icon "button" at bounding box center [447, 294] width 8 height 8
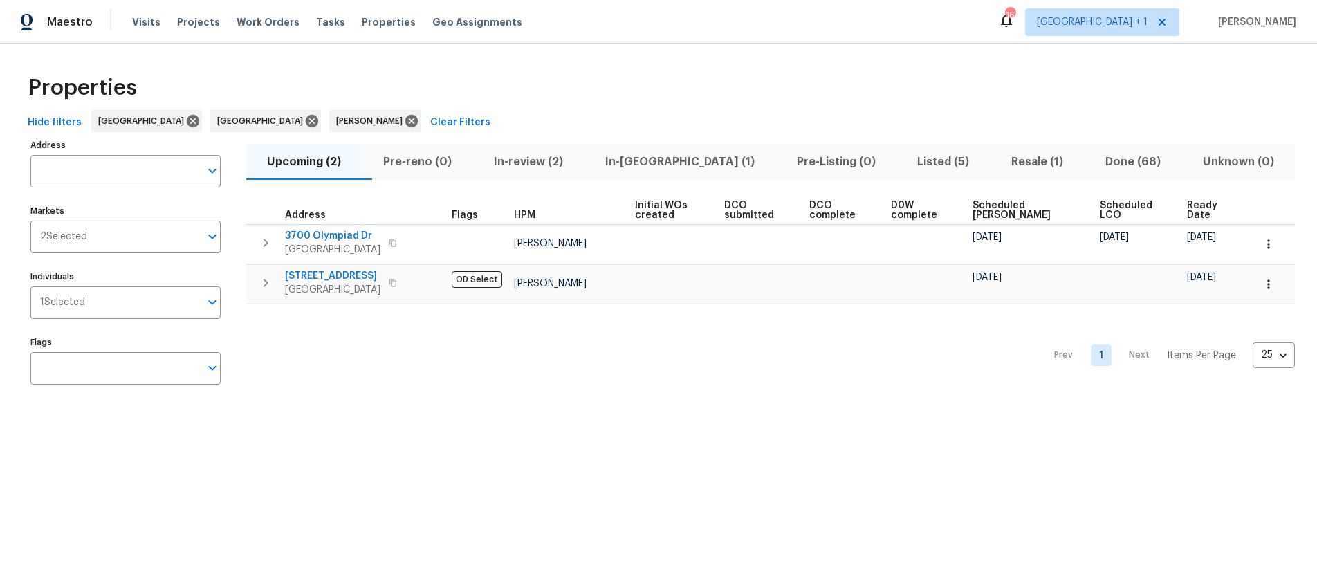
click at [999, 161] on span "Resale (1)" at bounding box center [1037, 161] width 77 height 19
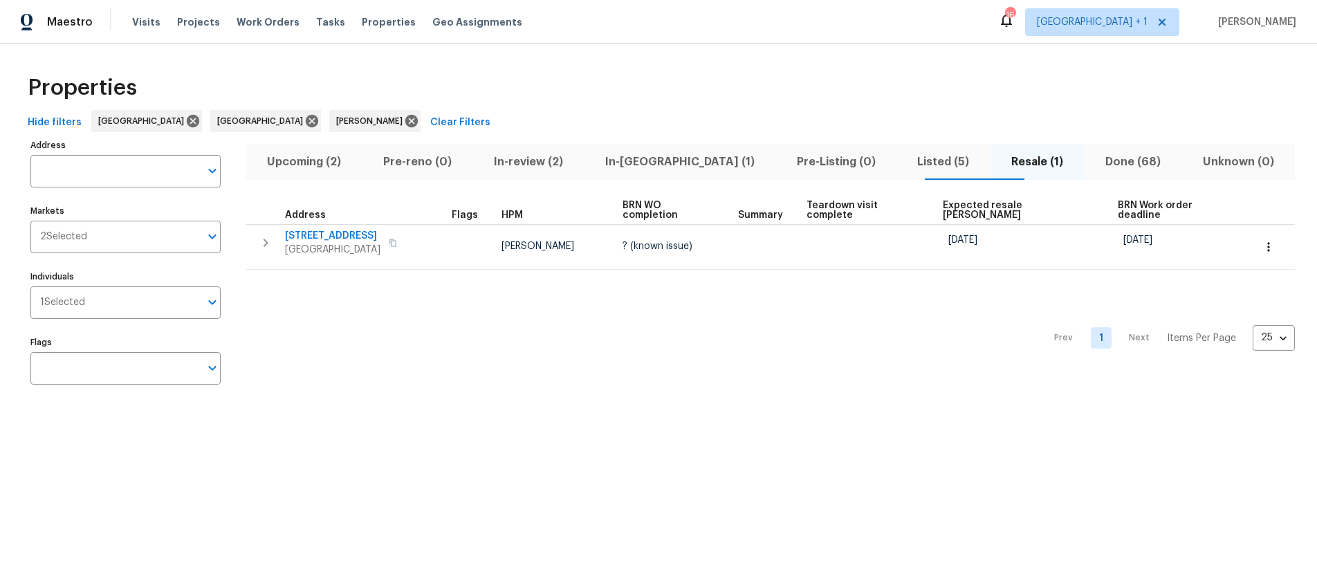
click at [466, 338] on div "Prev 1 Next Items Per Page 25 25 ​" at bounding box center [770, 334] width 1049 height 129
click at [531, 157] on span "In-review (2)" at bounding box center [529, 161] width 95 height 19
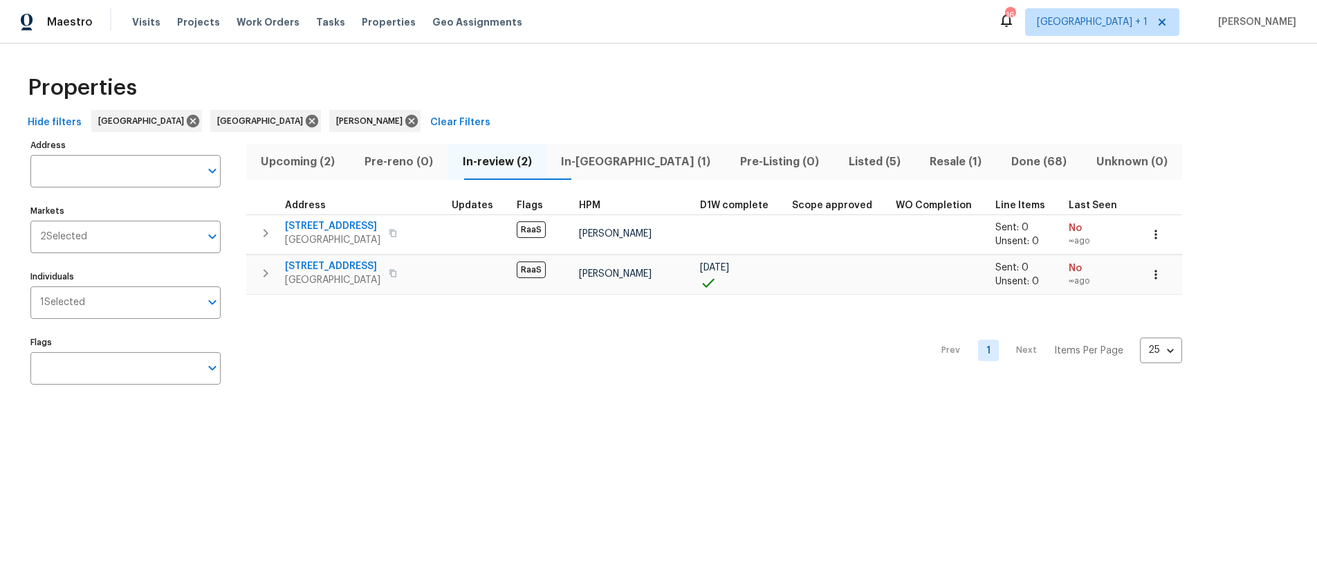
click at [450, 335] on div "Prev 1 Next Items Per Page 25 25 ​" at bounding box center [714, 347] width 936 height 104
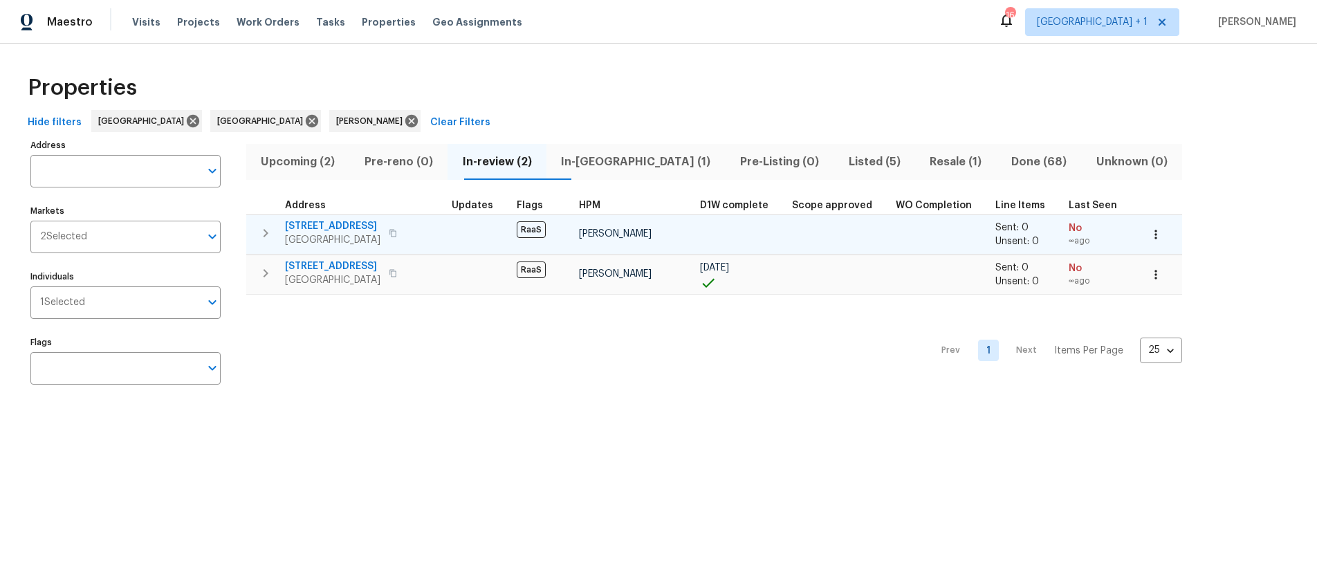
click at [397, 233] on icon "button" at bounding box center [393, 233] width 8 height 8
